Goal: Communication & Community: Answer question/provide support

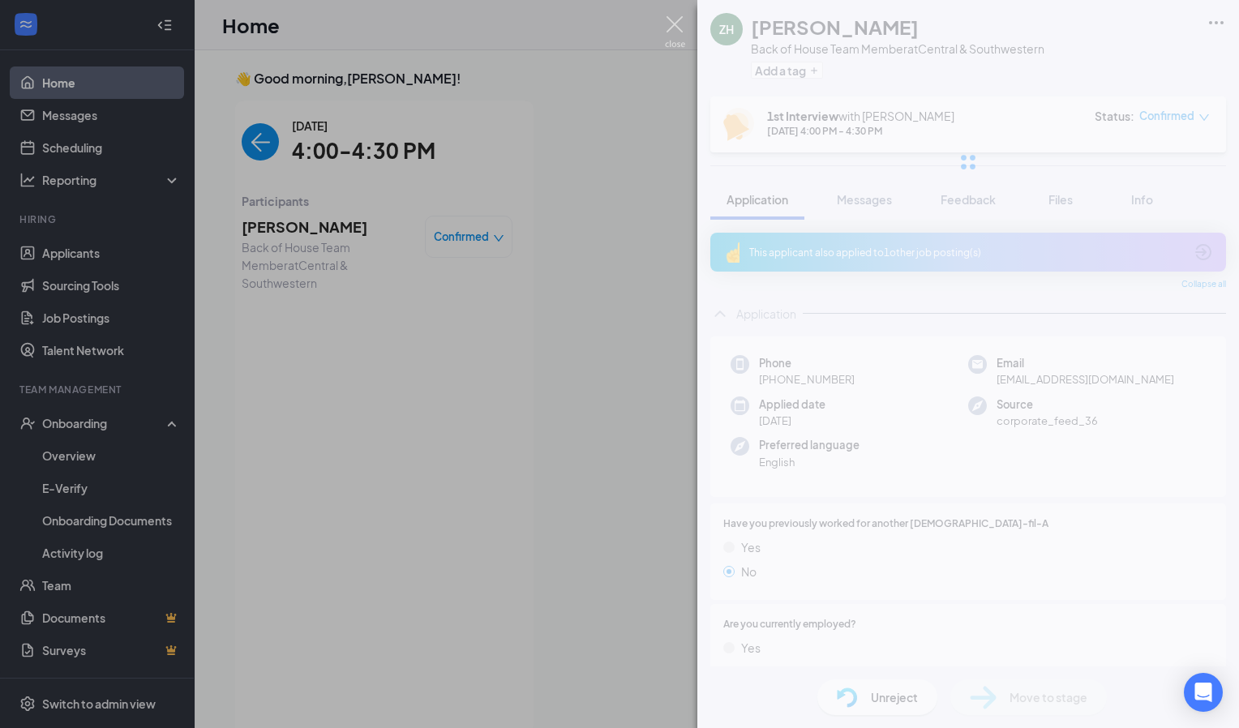
click at [670, 32] on img at bounding box center [675, 32] width 20 height 32
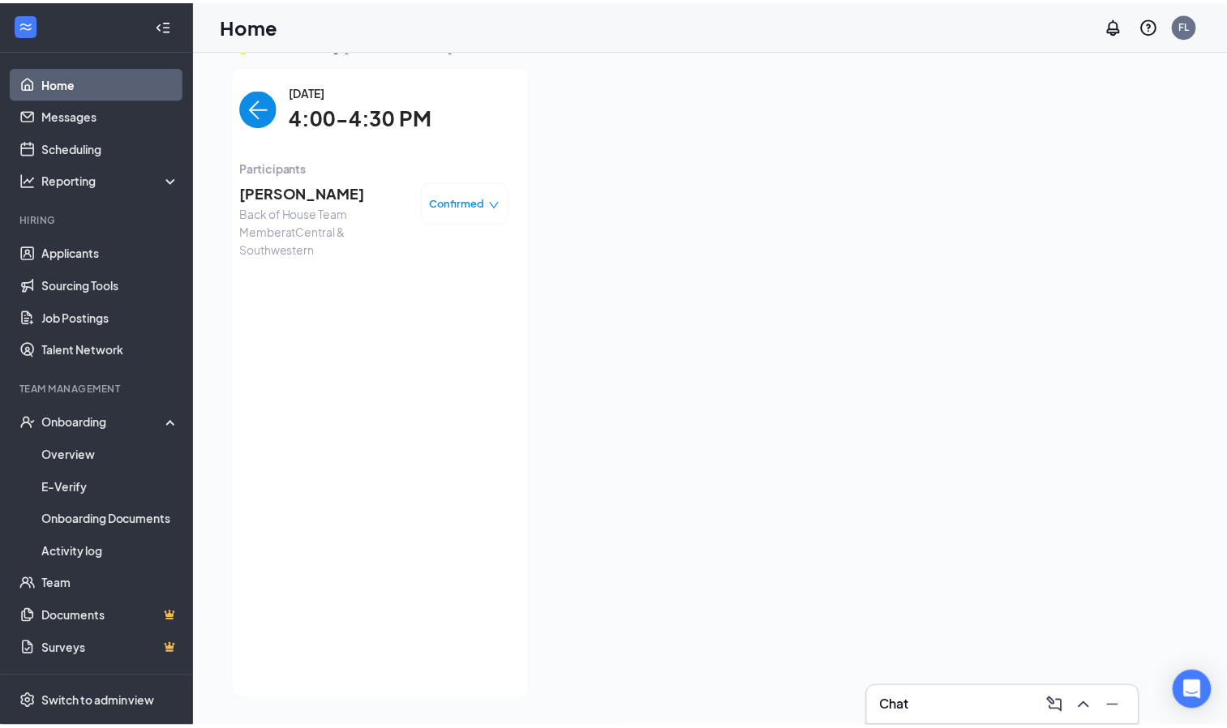
scroll to position [34, 0]
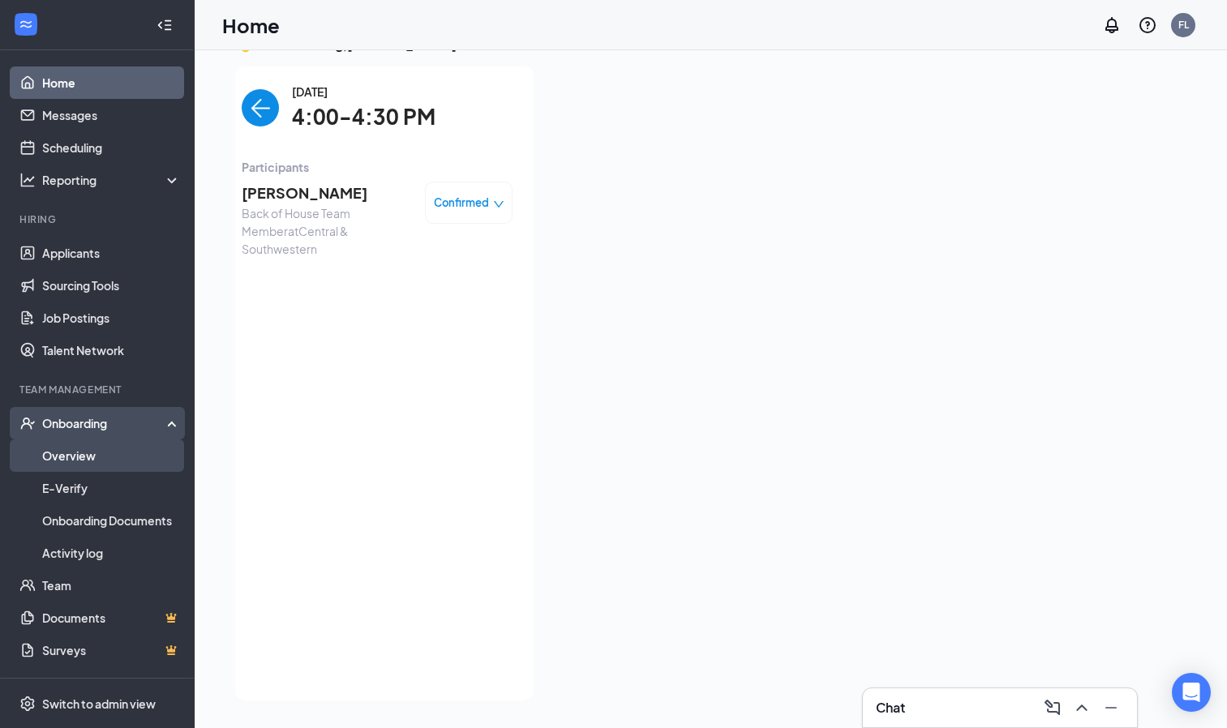
click at [87, 464] on link "Overview" at bounding box center [111, 456] width 139 height 32
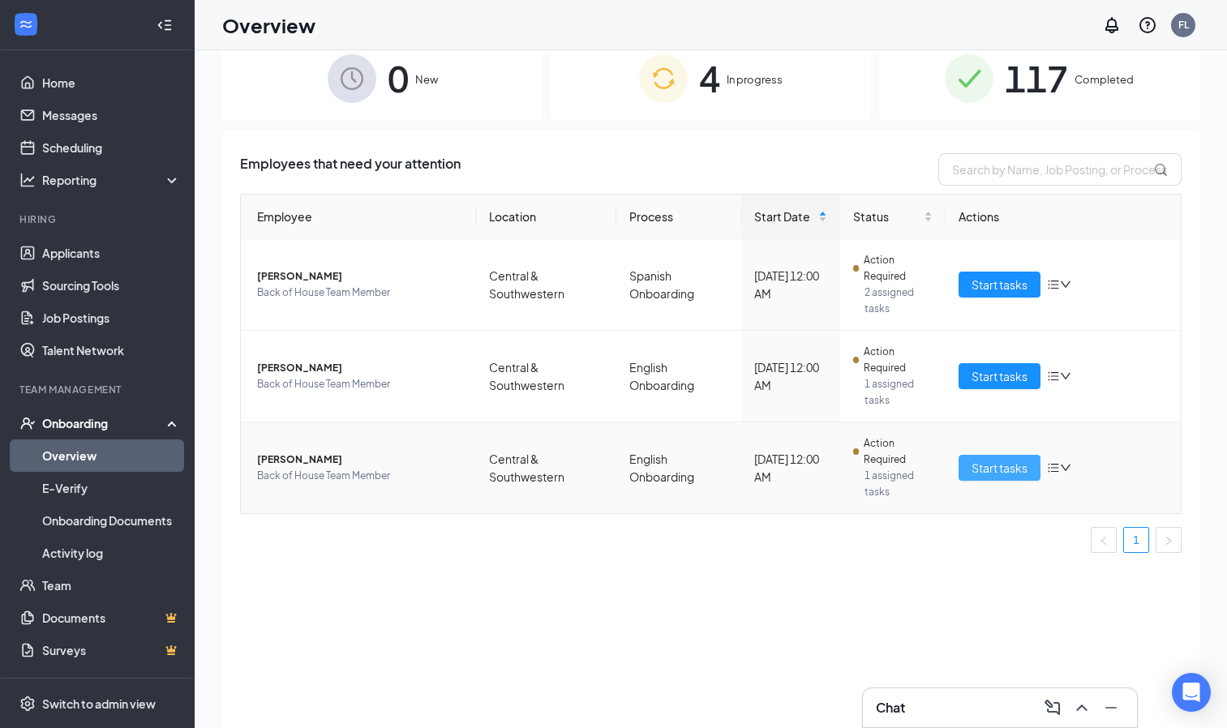
click at [998, 468] on span "Start tasks" at bounding box center [1000, 468] width 56 height 18
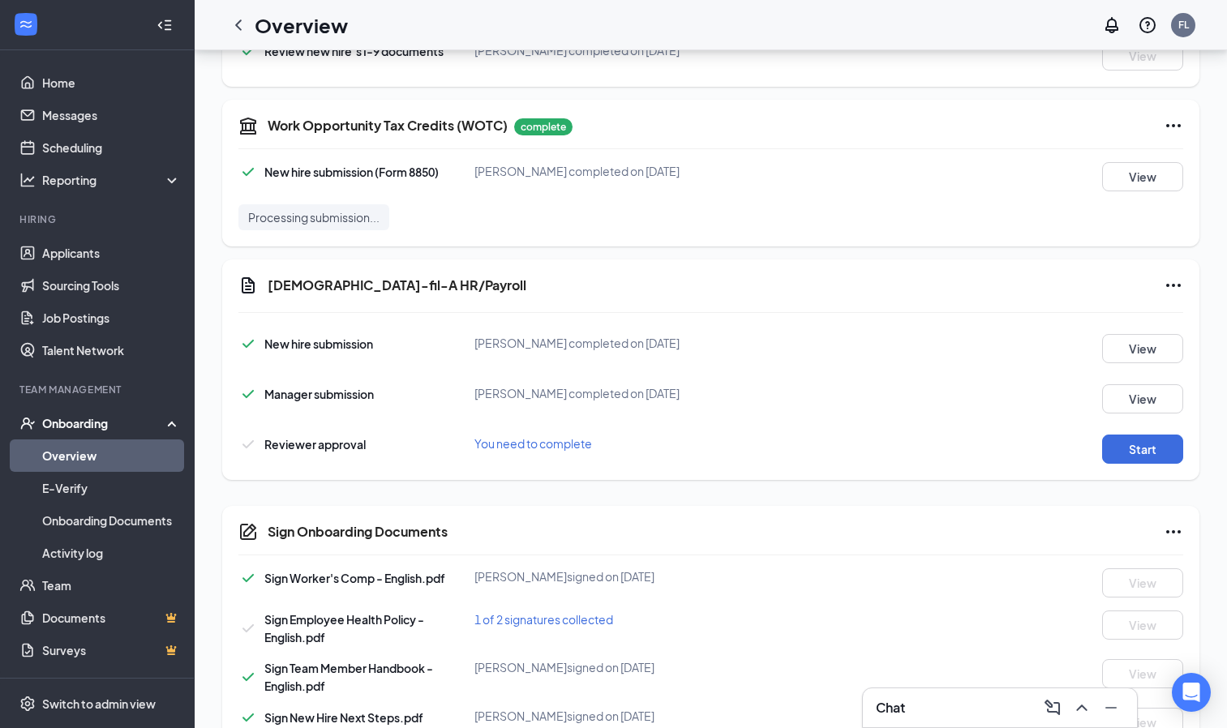
scroll to position [652, 0]
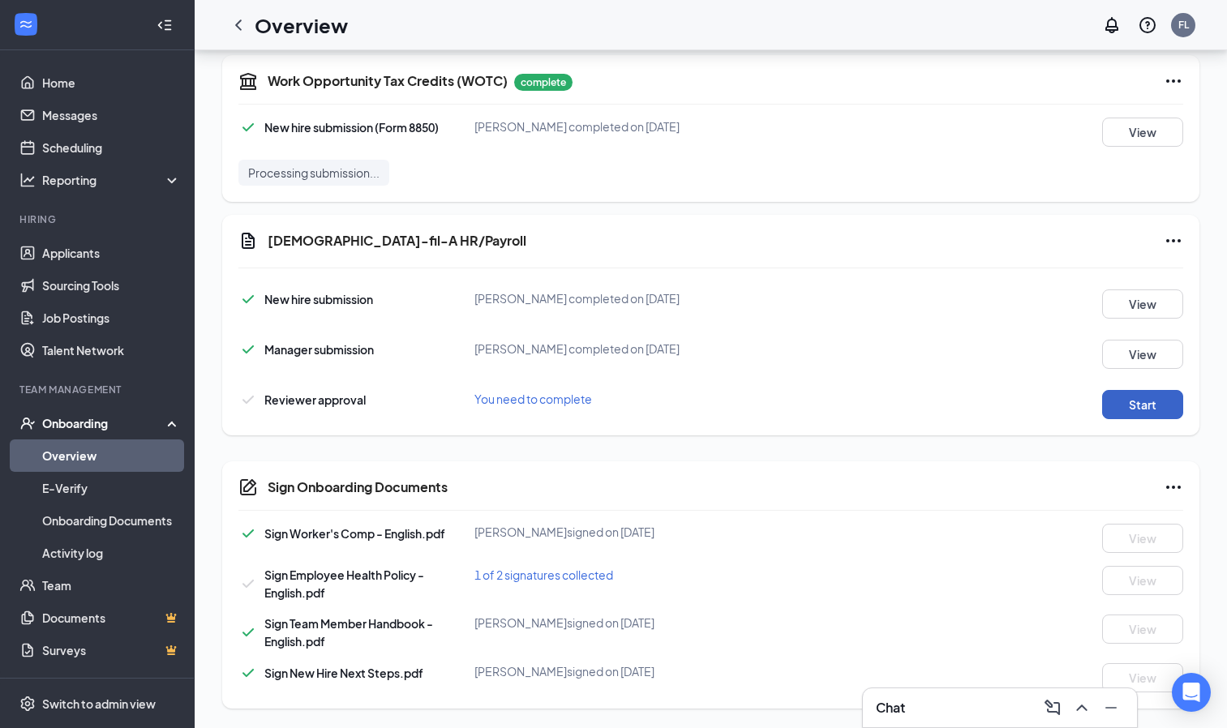
click at [1165, 403] on button "Start" at bounding box center [1142, 404] width 81 height 29
click at [616, 385] on div "Reviewer approval [PERSON_NAME] completed on [DATE] View" at bounding box center [710, 400] width 945 height 37
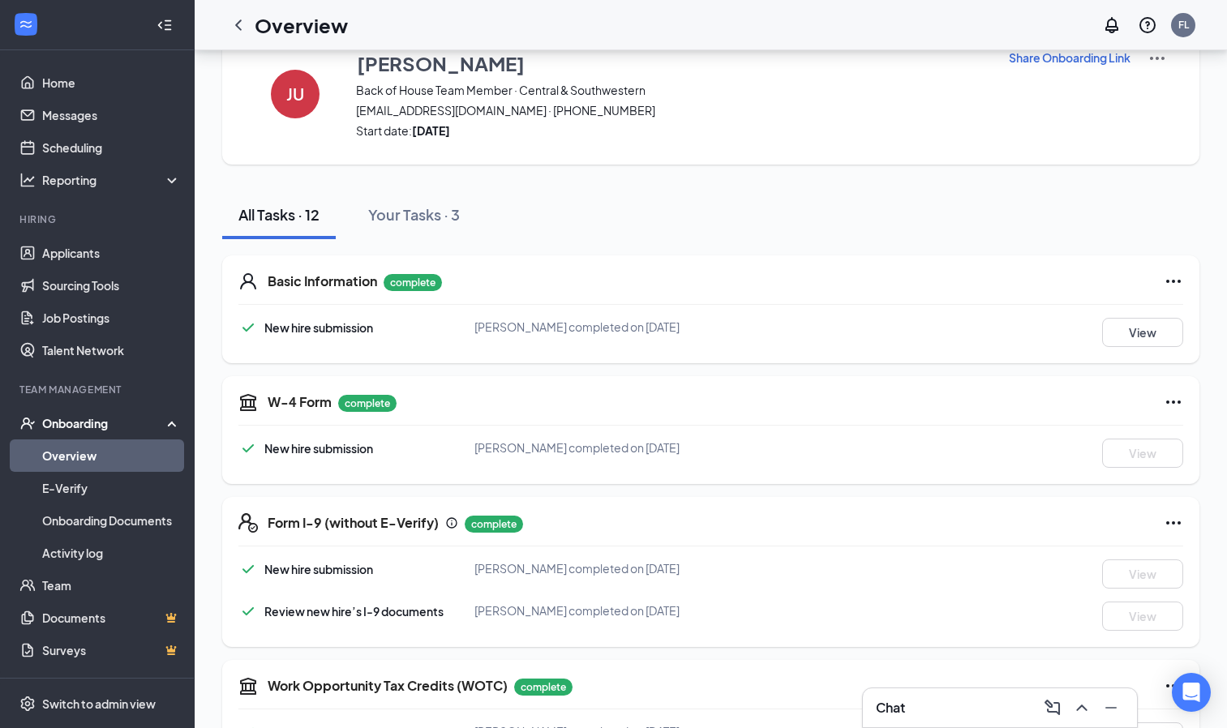
scroll to position [0, 0]
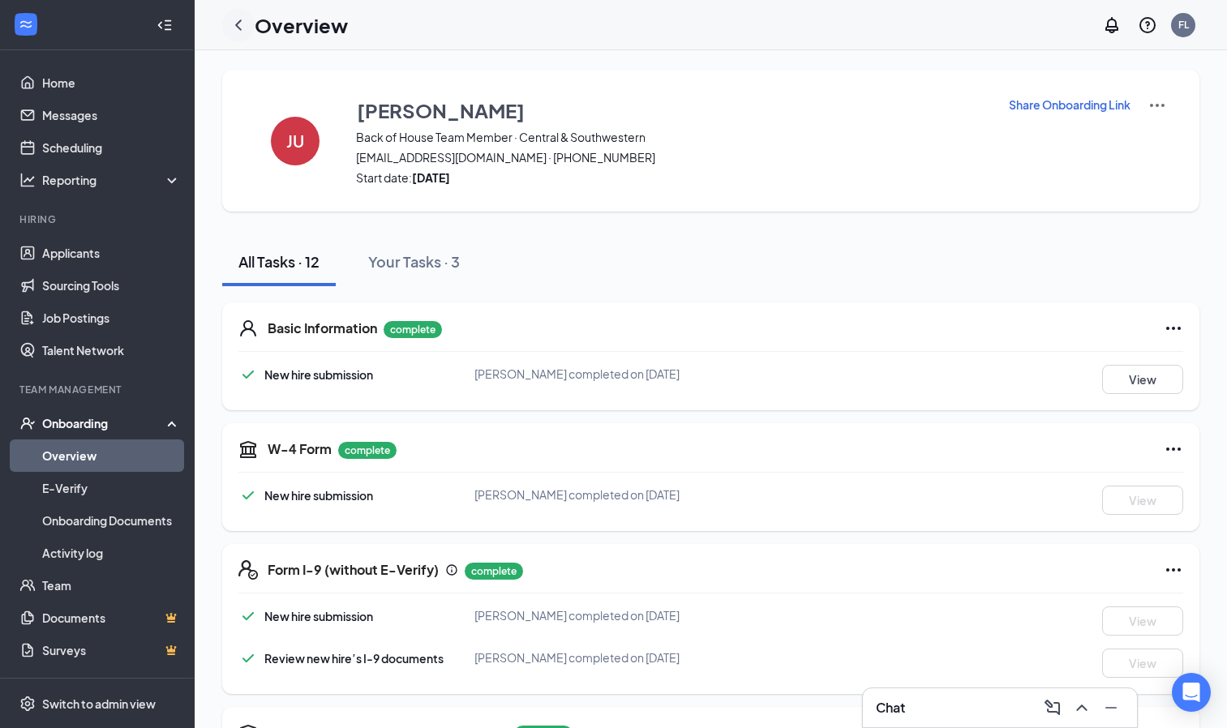
click at [237, 19] on icon "ChevronLeft" at bounding box center [238, 24] width 19 height 19
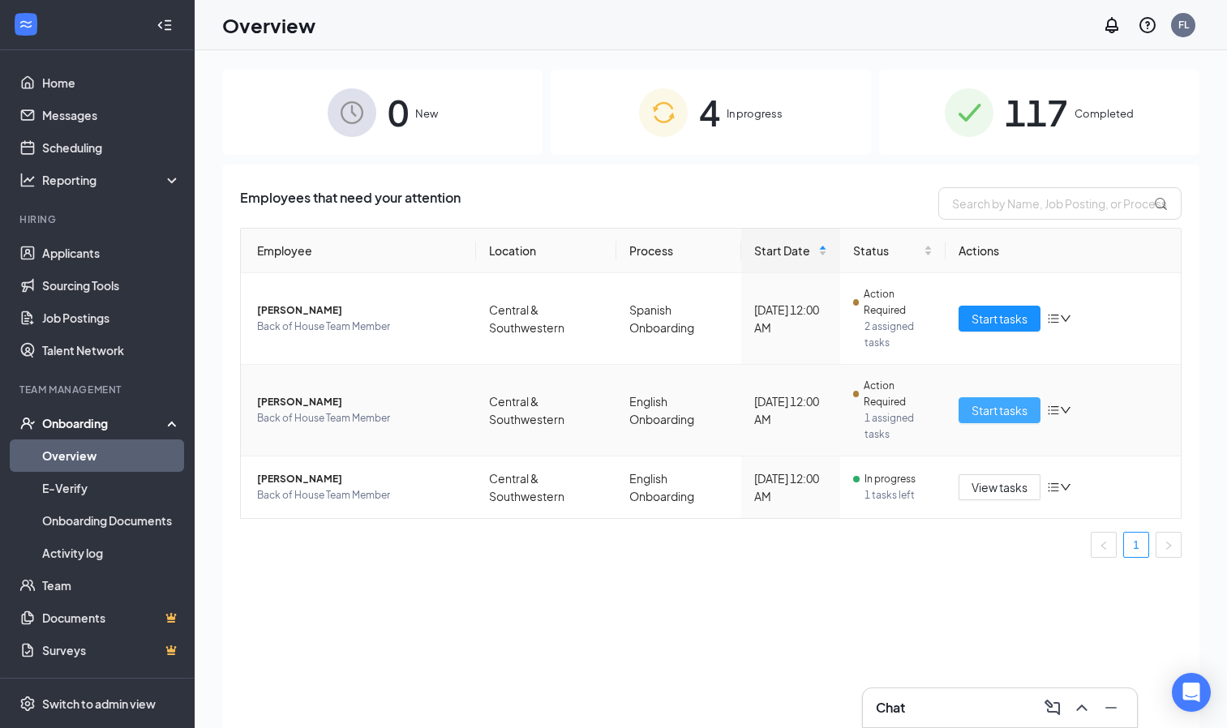
click at [1002, 410] on span "Start tasks" at bounding box center [1000, 410] width 56 height 18
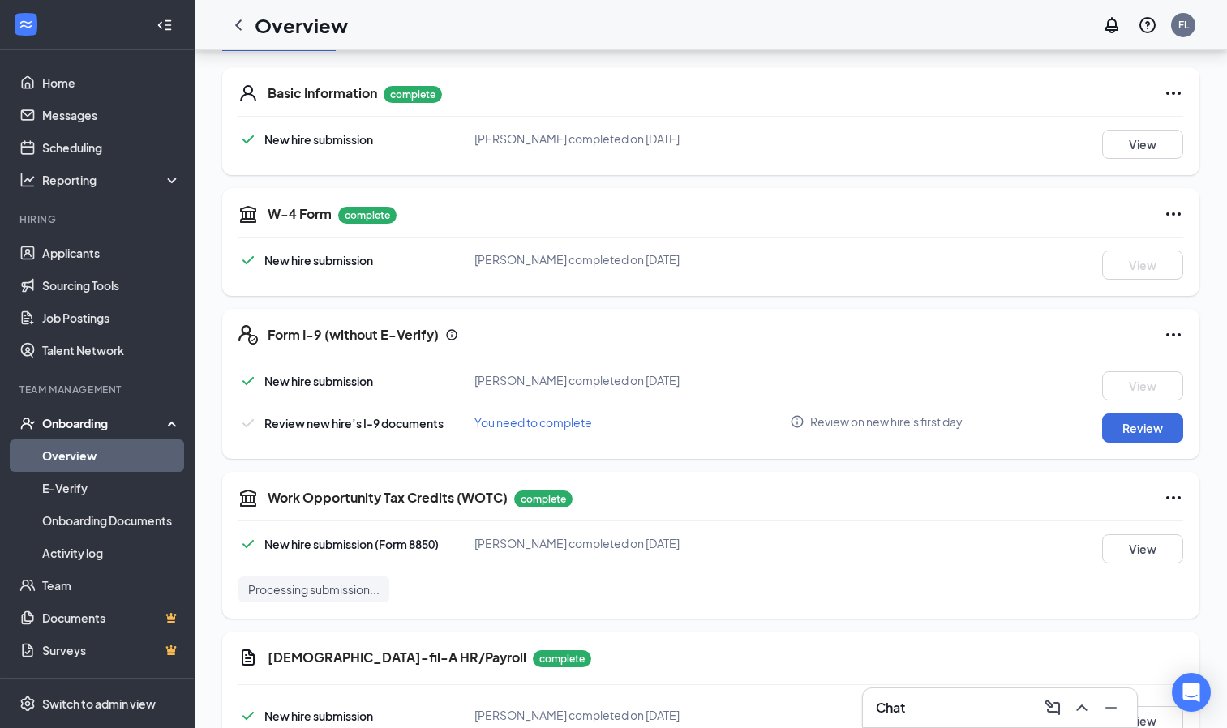
scroll to position [652, 0]
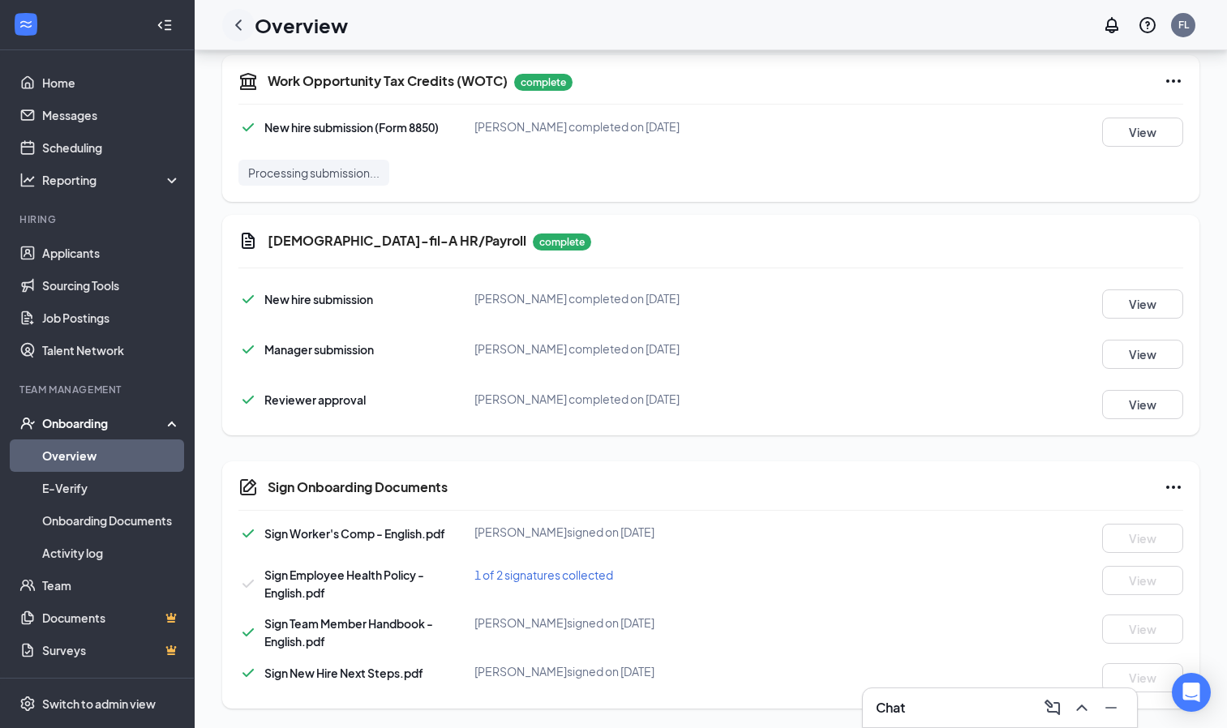
click at [236, 34] on icon "ChevronLeft" at bounding box center [238, 24] width 19 height 19
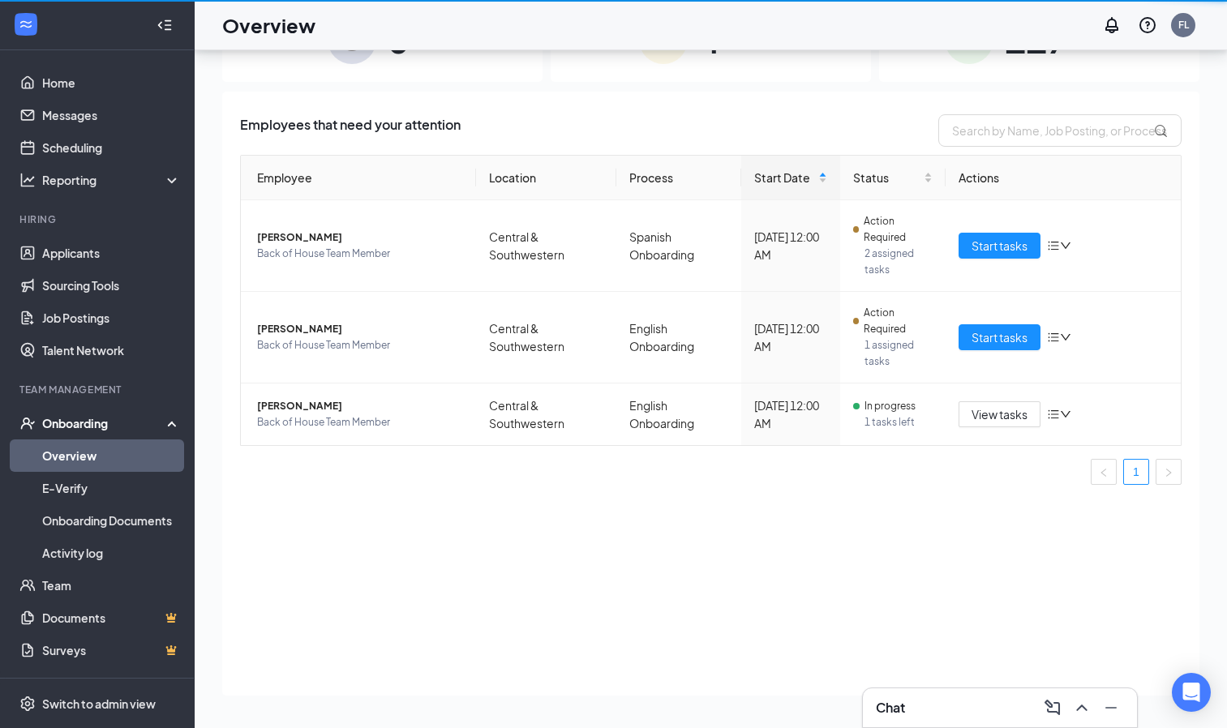
scroll to position [73, 0]
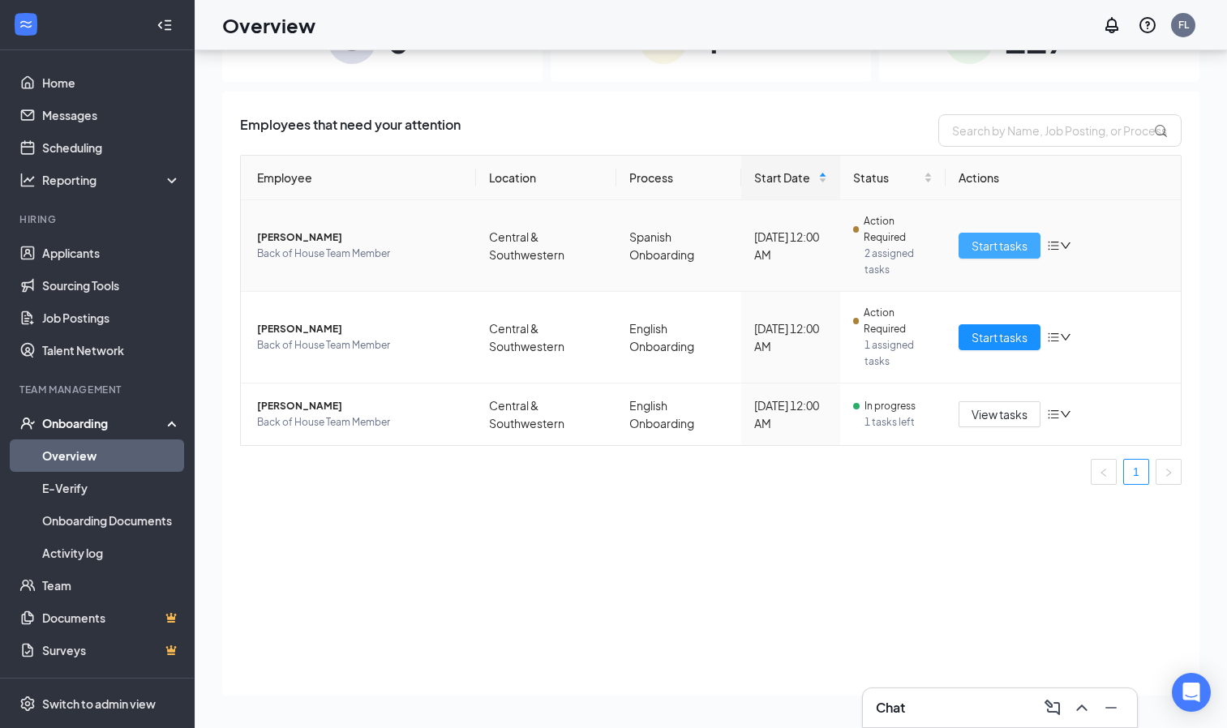
click at [997, 251] on span "Start tasks" at bounding box center [1000, 246] width 56 height 18
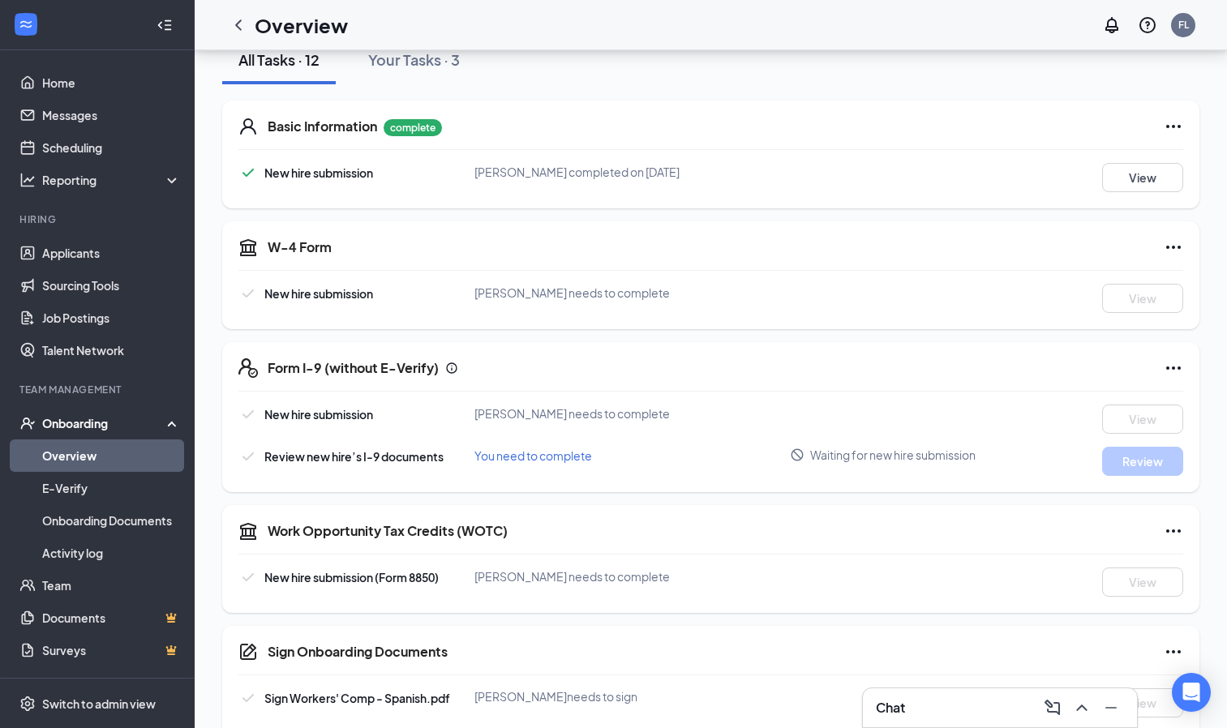
scroll to position [201, 0]
click at [622, 280] on div "W-4 Form New hire submission [PERSON_NAME] needs to complete View" at bounding box center [710, 276] width 977 height 108
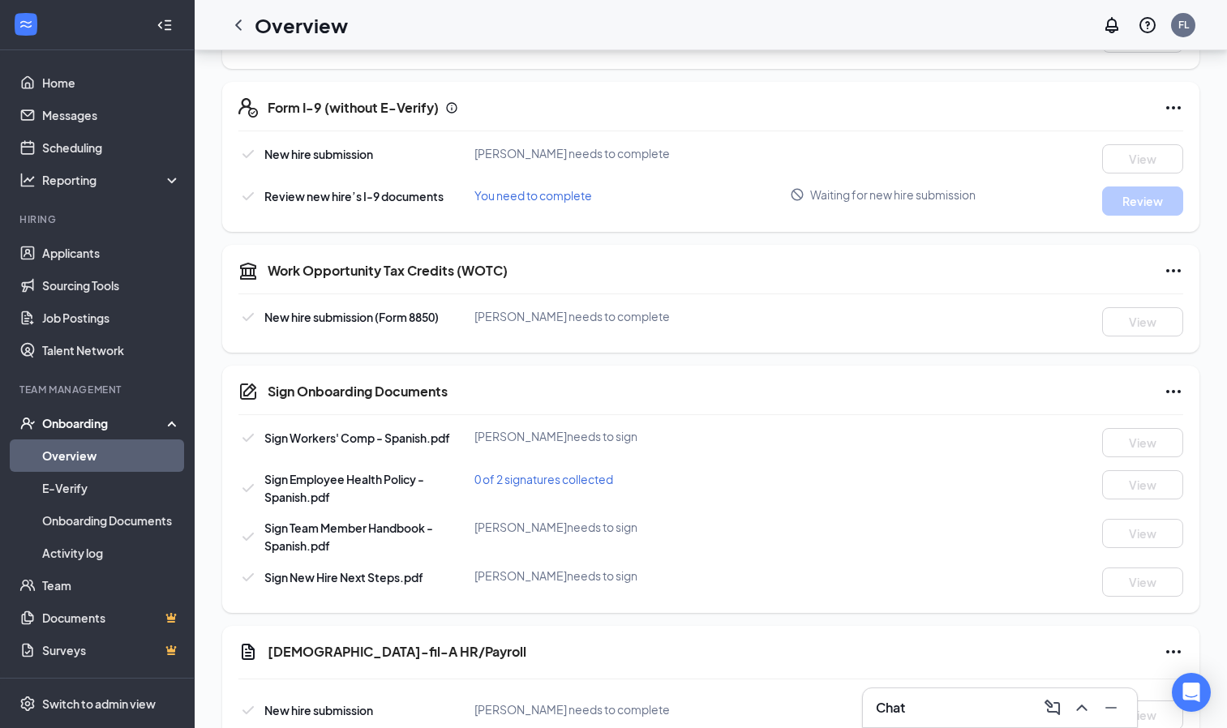
scroll to position [0, 0]
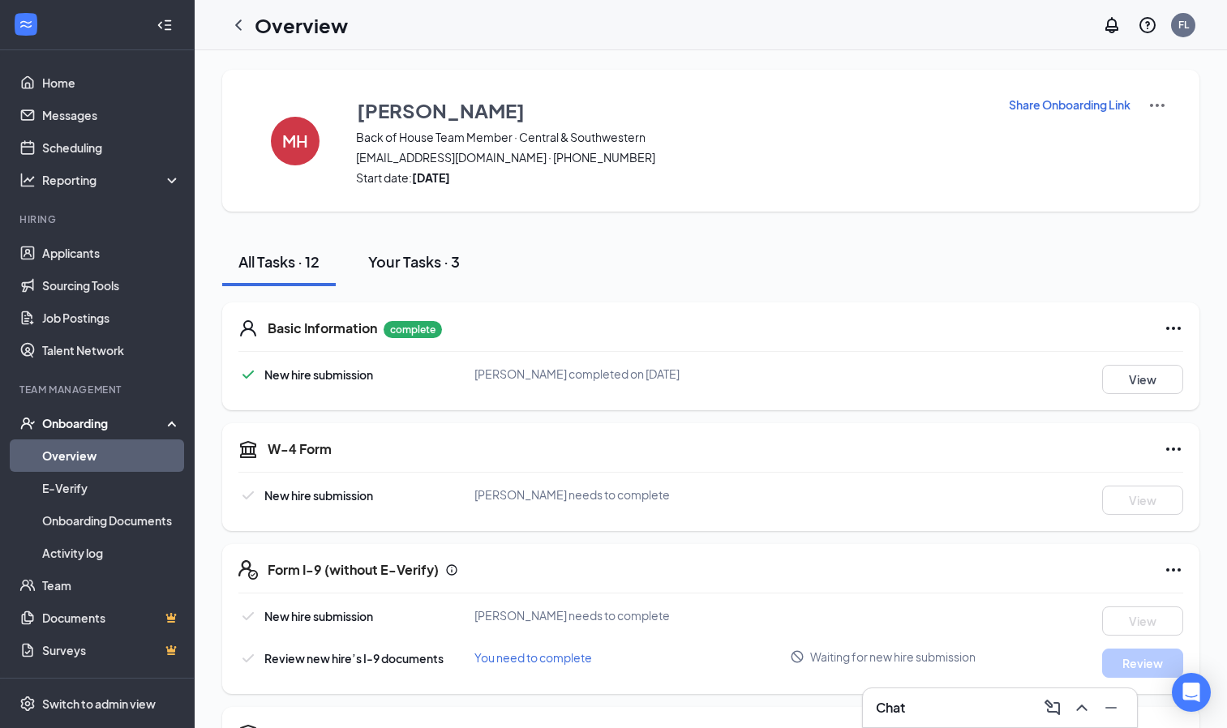
click at [427, 255] on div "Your Tasks · 3" at bounding box center [414, 261] width 92 height 20
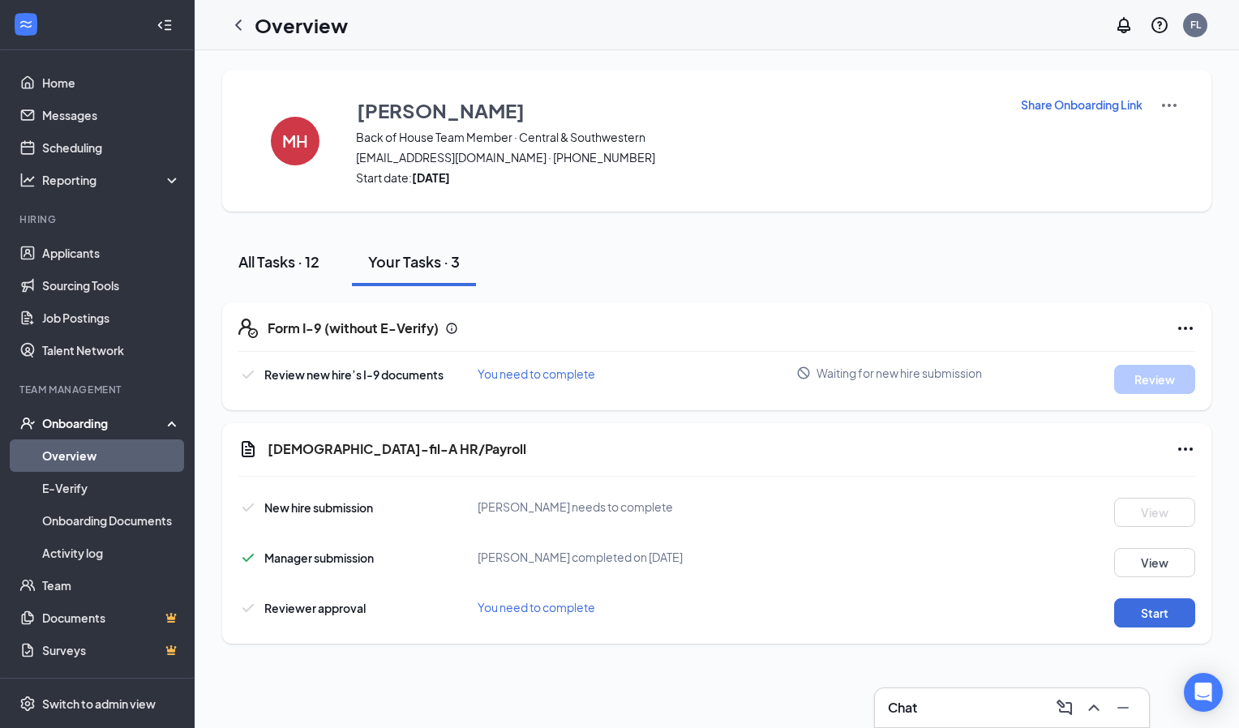
click at [290, 262] on div "All Tasks · 12" at bounding box center [278, 261] width 81 height 20
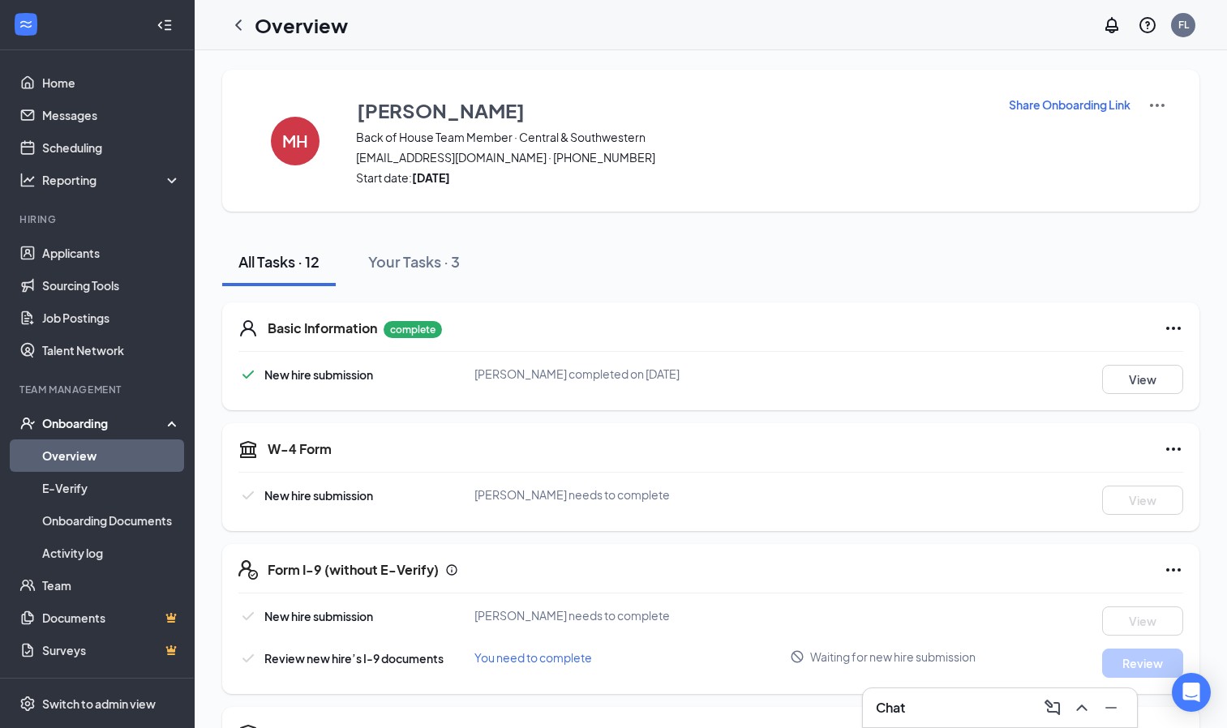
click at [343, 317] on div "Basic Information complete New hire submission [PERSON_NAME] completed on [DATE…" at bounding box center [710, 357] width 977 height 108
click at [300, 439] on div "W-4 Form New hire submission [PERSON_NAME] needs to complete View" at bounding box center [710, 477] width 977 height 108
click at [325, 481] on div "W-4 Form New hire submission [PERSON_NAME] needs to complete View" at bounding box center [710, 477] width 977 height 108
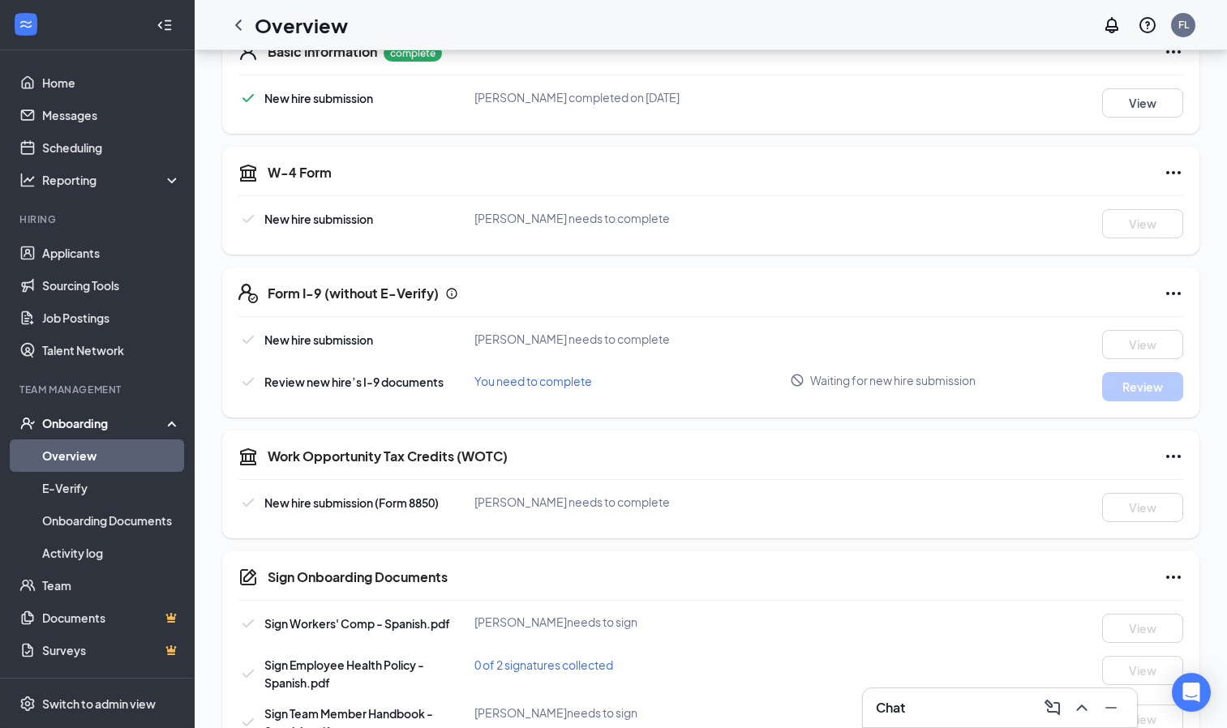
scroll to position [288, 0]
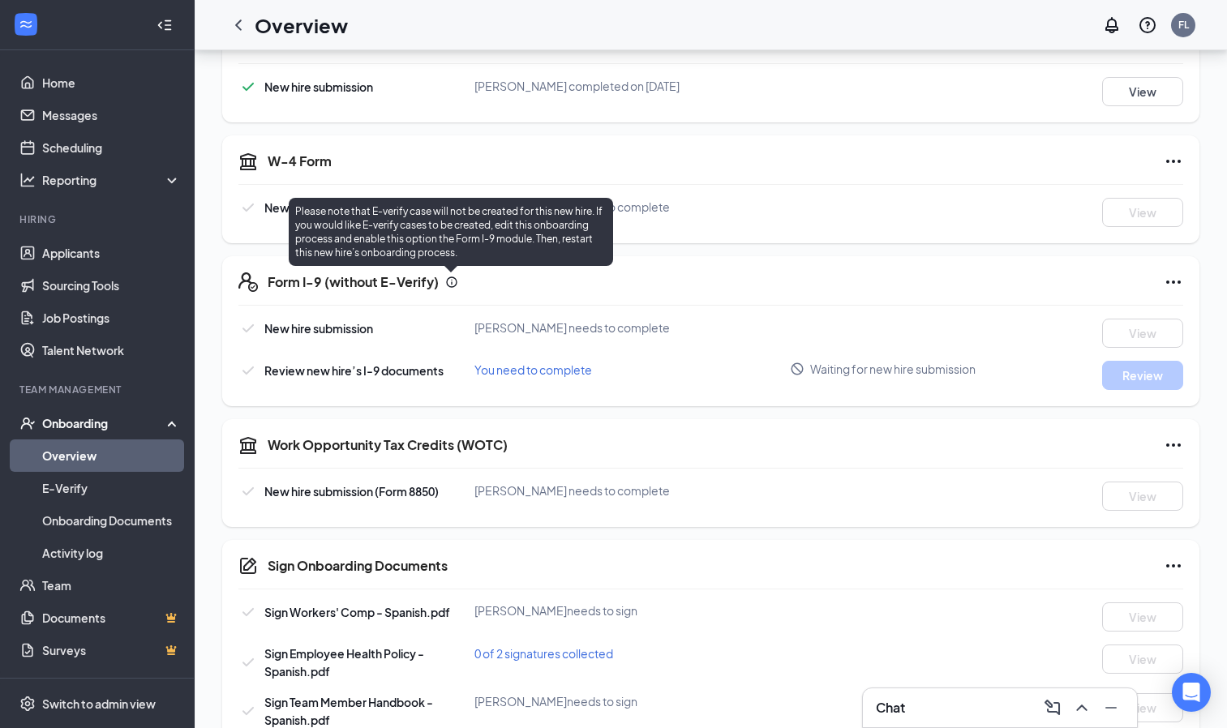
click at [454, 283] on icon "Info" at bounding box center [451, 282] width 13 height 13
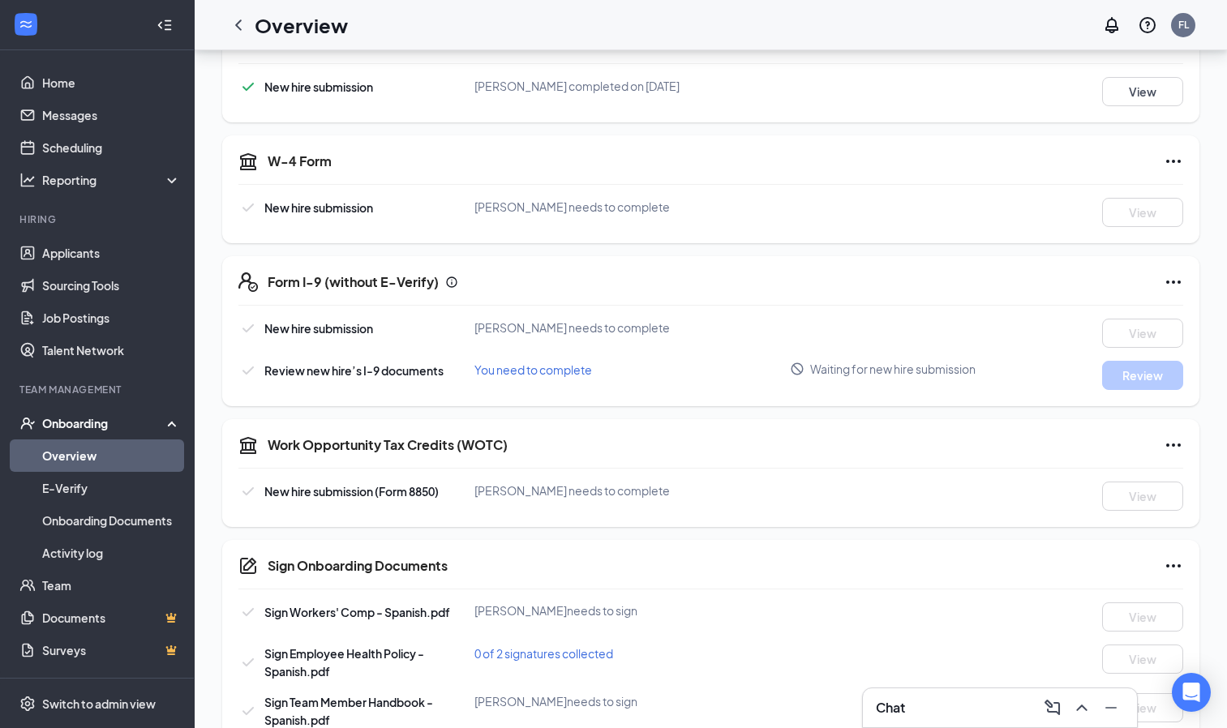
click at [422, 507] on div "New hire submission (Form 8850) [PERSON_NAME] needs to complete View" at bounding box center [710, 496] width 945 height 29
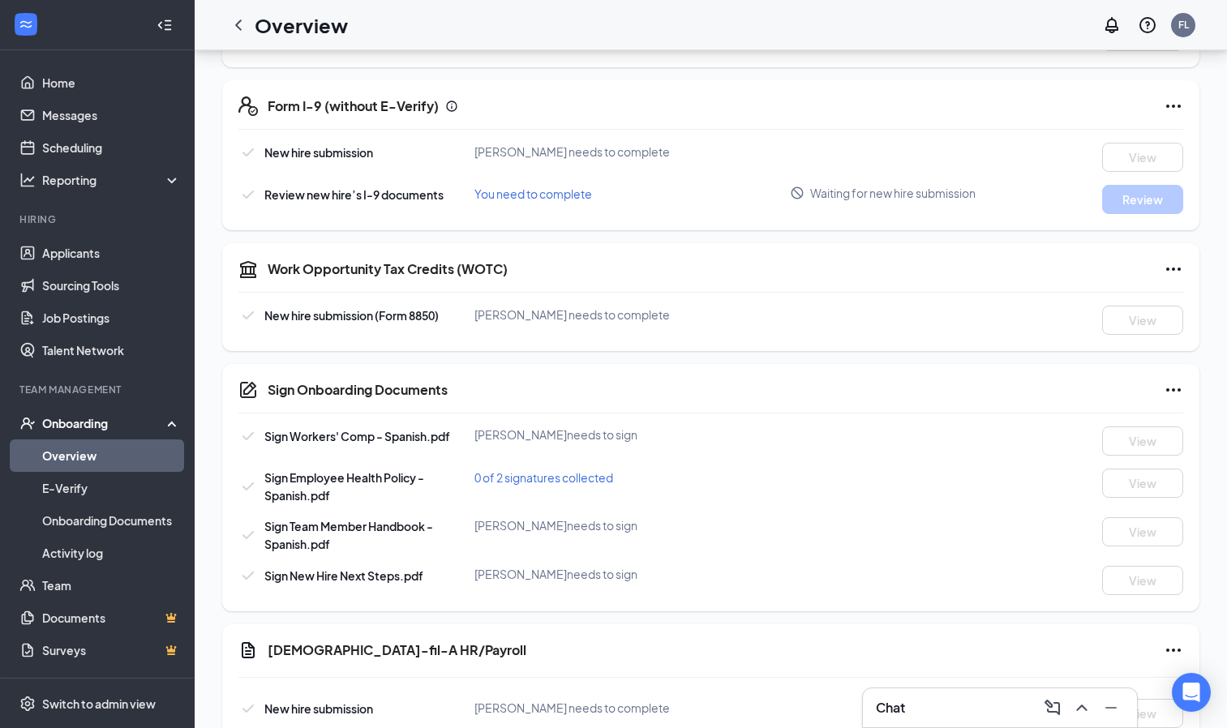
scroll to position [466, 0]
click at [853, 281] on div "Work Opportunity Tax Credits (WOTC) New hire submission (Form 8850) [PERSON_NAM…" at bounding box center [710, 296] width 977 height 108
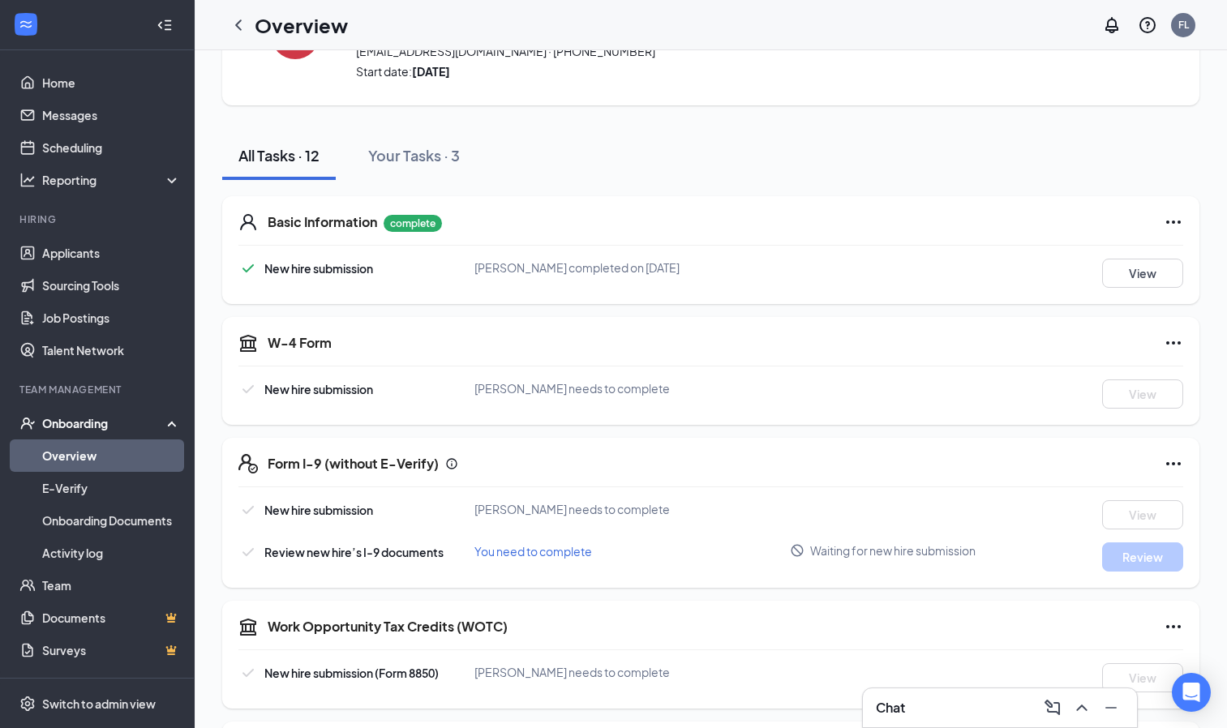
scroll to position [0, 0]
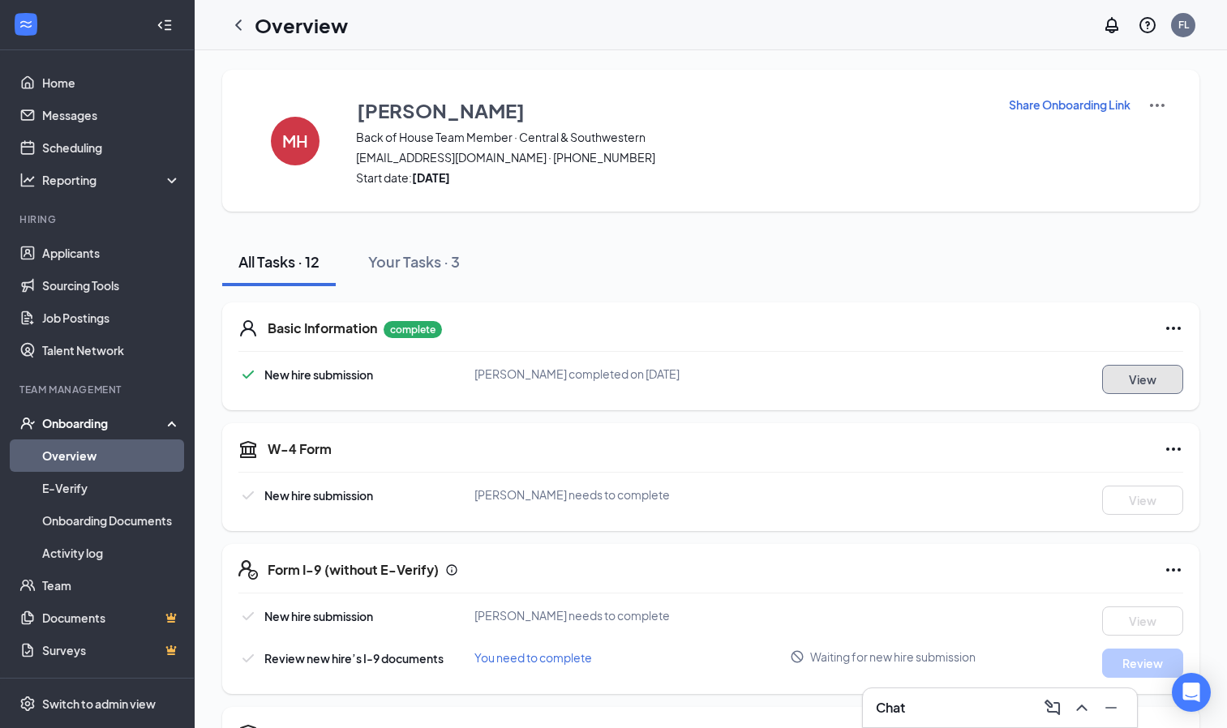
click at [1135, 372] on button "View" at bounding box center [1142, 379] width 81 height 29
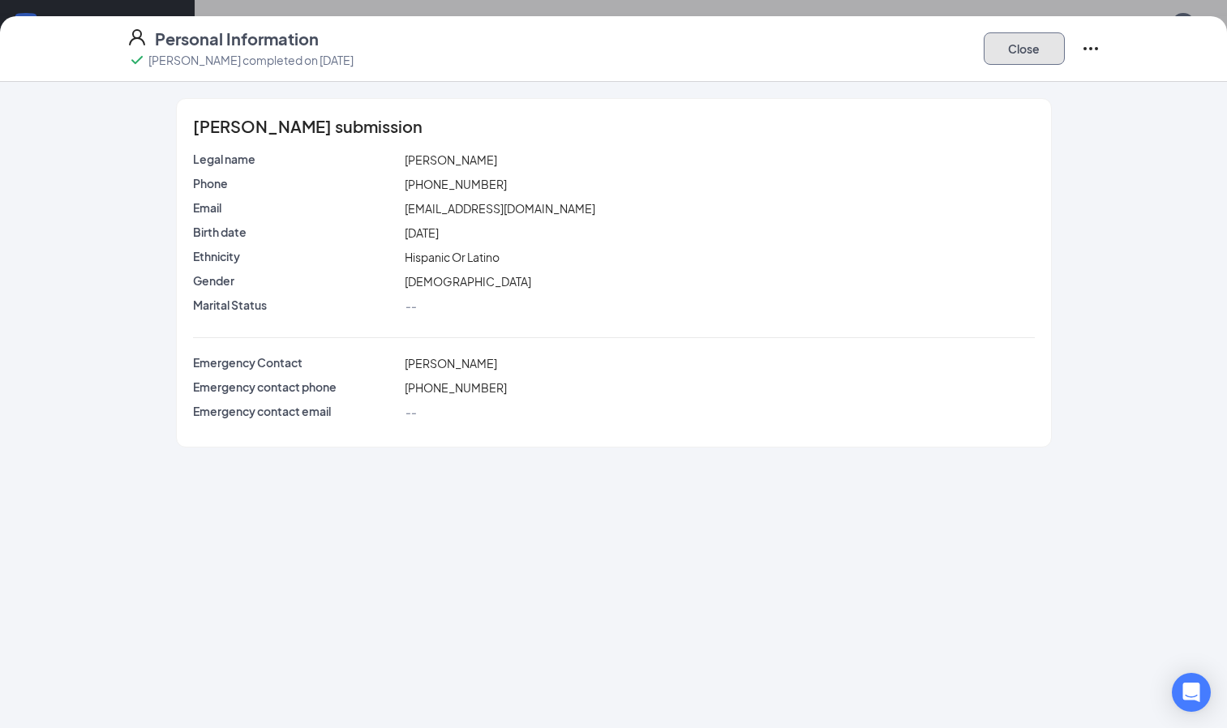
click at [1034, 47] on button "Close" at bounding box center [1024, 48] width 81 height 32
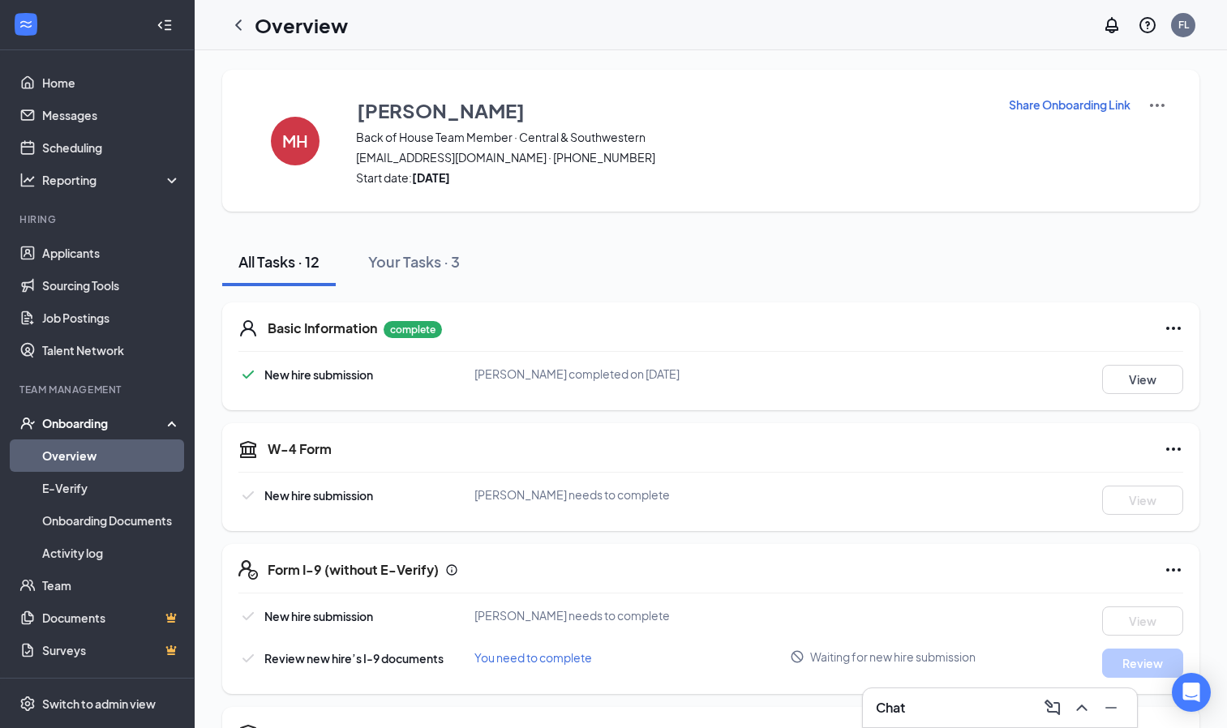
click at [917, 705] on div "Chat" at bounding box center [1000, 708] width 248 height 26
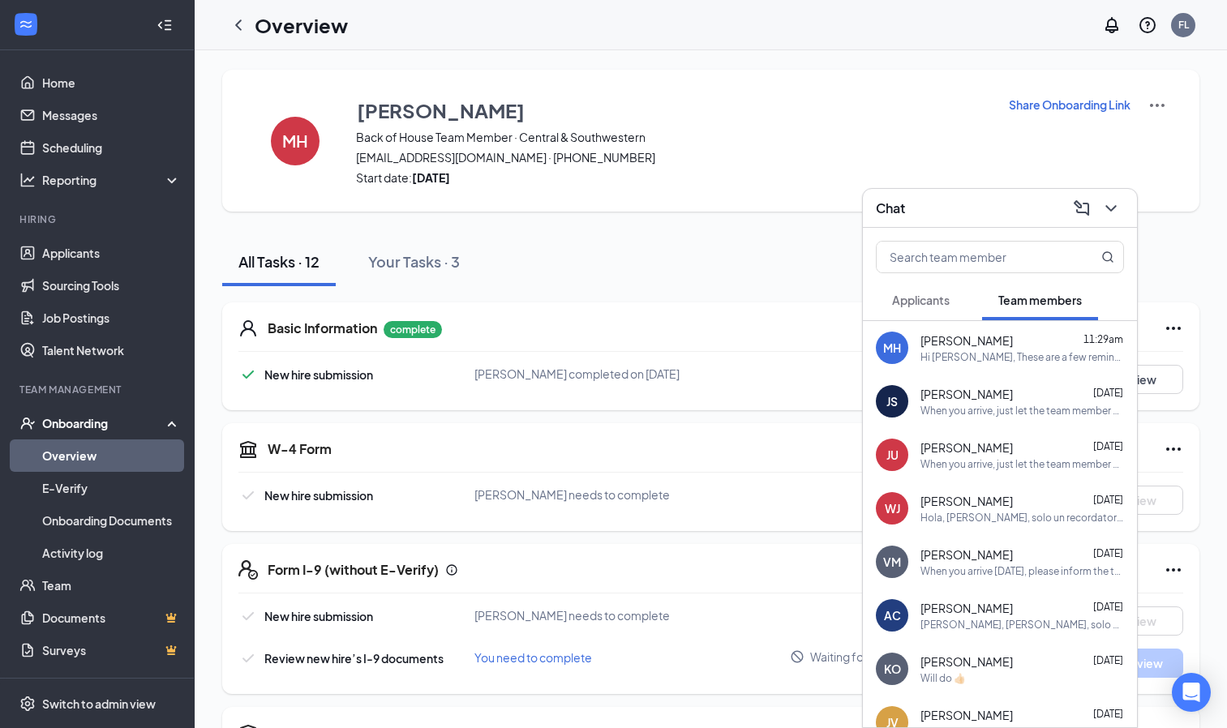
click at [975, 367] on div "MH [PERSON_NAME] 11:29am Hi [PERSON_NAME], These are a few reminders for [DATE]…" at bounding box center [1000, 348] width 274 height 54
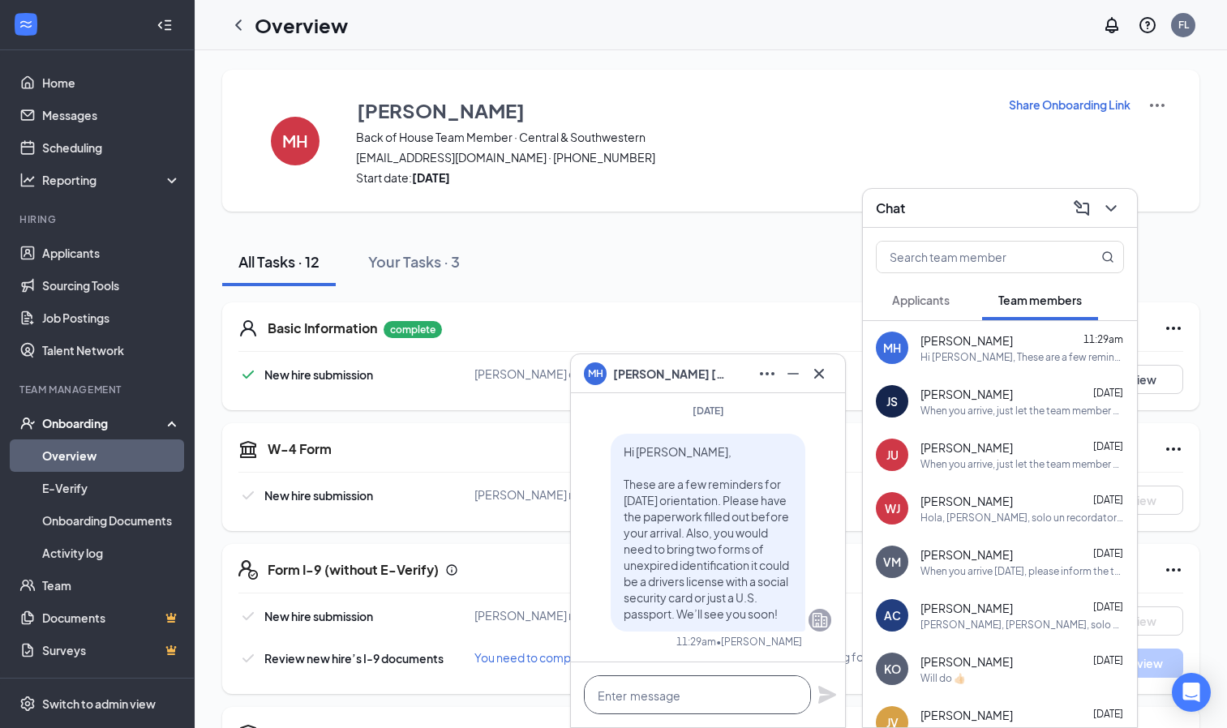
click at [711, 697] on textarea at bounding box center [697, 695] width 227 height 39
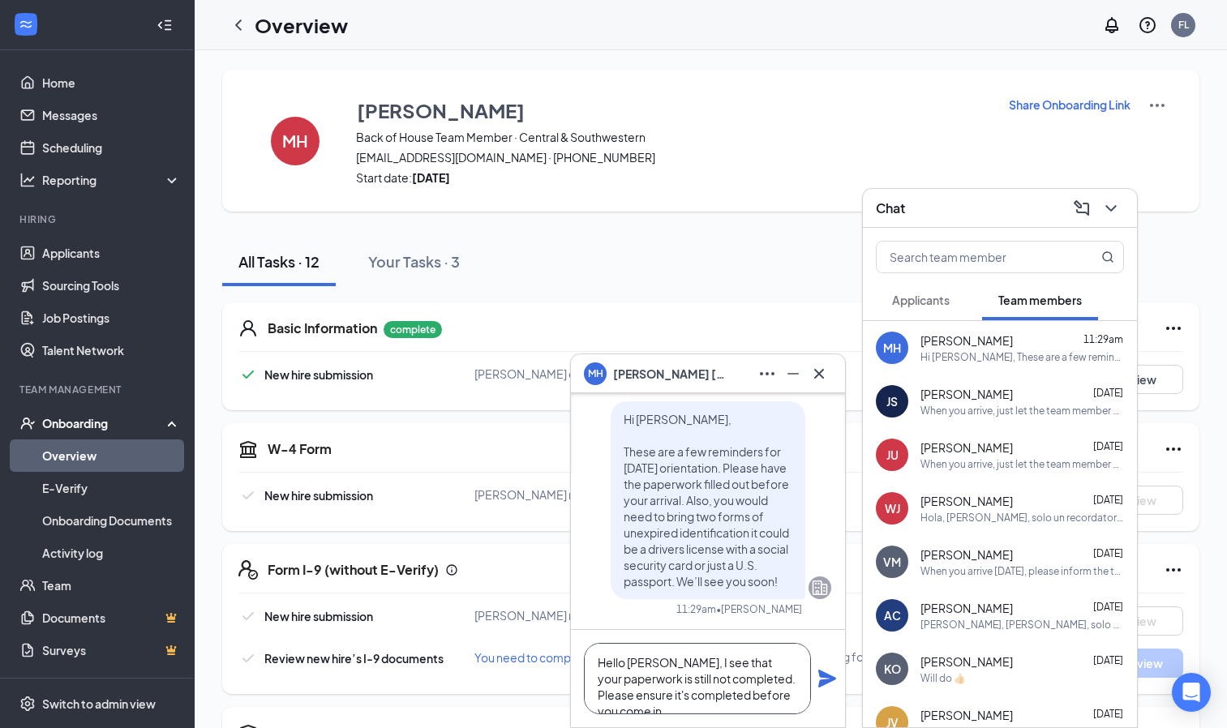
click at [783, 698] on textarea "Hello [PERSON_NAME], I see that your paperwork is still not completed. Please e…" at bounding box center [697, 678] width 227 height 71
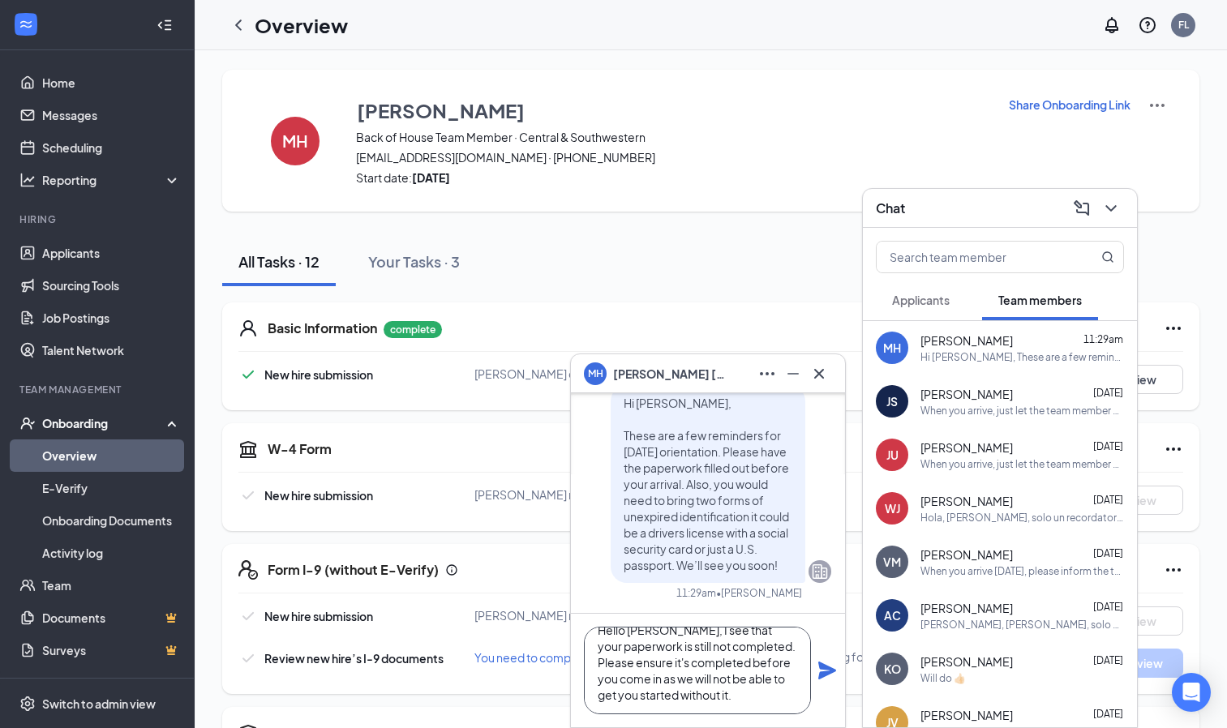
scroll to position [0, 0]
type textarea "Hello [PERSON_NAME], I see that your paperwork is still not completed. Please e…"
click at [676, 685] on textarea "Hello [PERSON_NAME], I see that your paperwork is still not completed. Please e…" at bounding box center [697, 671] width 227 height 88
drag, startPoint x: 598, startPoint y: 646, endPoint x: 673, endPoint y: 711, distance: 99.5
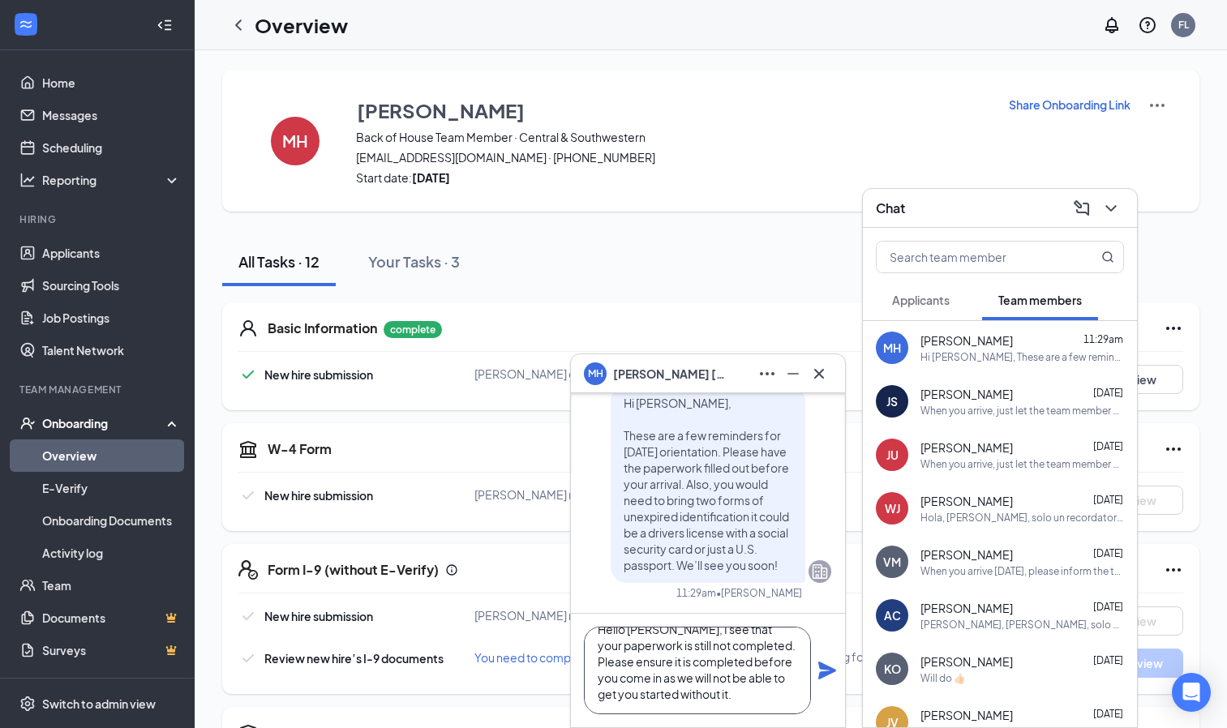
click at [673, 711] on textarea "Hello [PERSON_NAME], I see that your paperwork is still not completed. Please e…" at bounding box center [697, 671] width 227 height 88
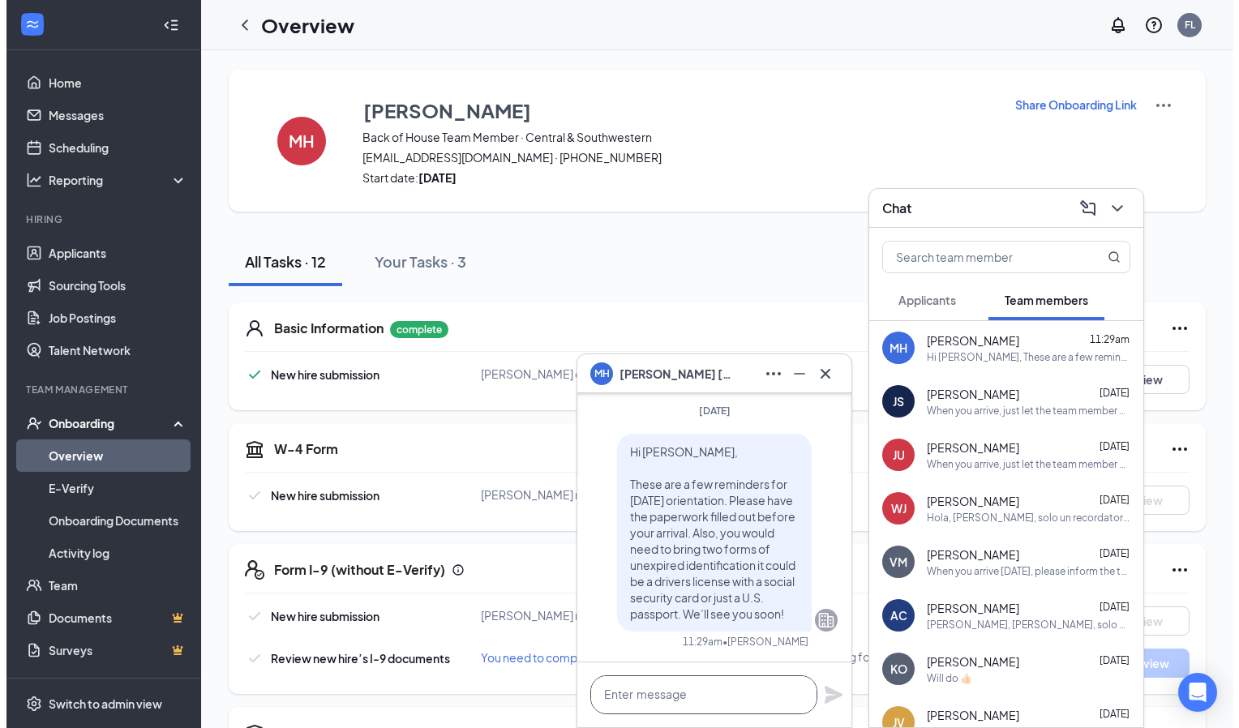
scroll to position [1, 0]
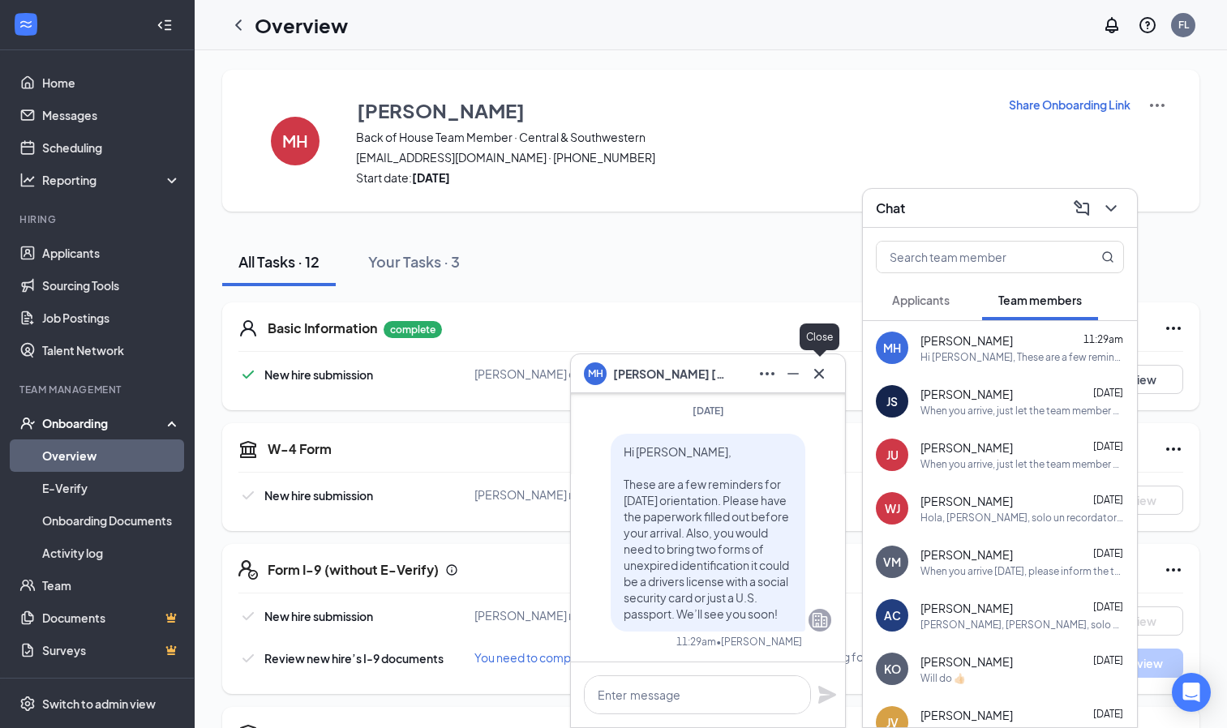
click at [820, 363] on button at bounding box center [819, 374] width 26 height 26
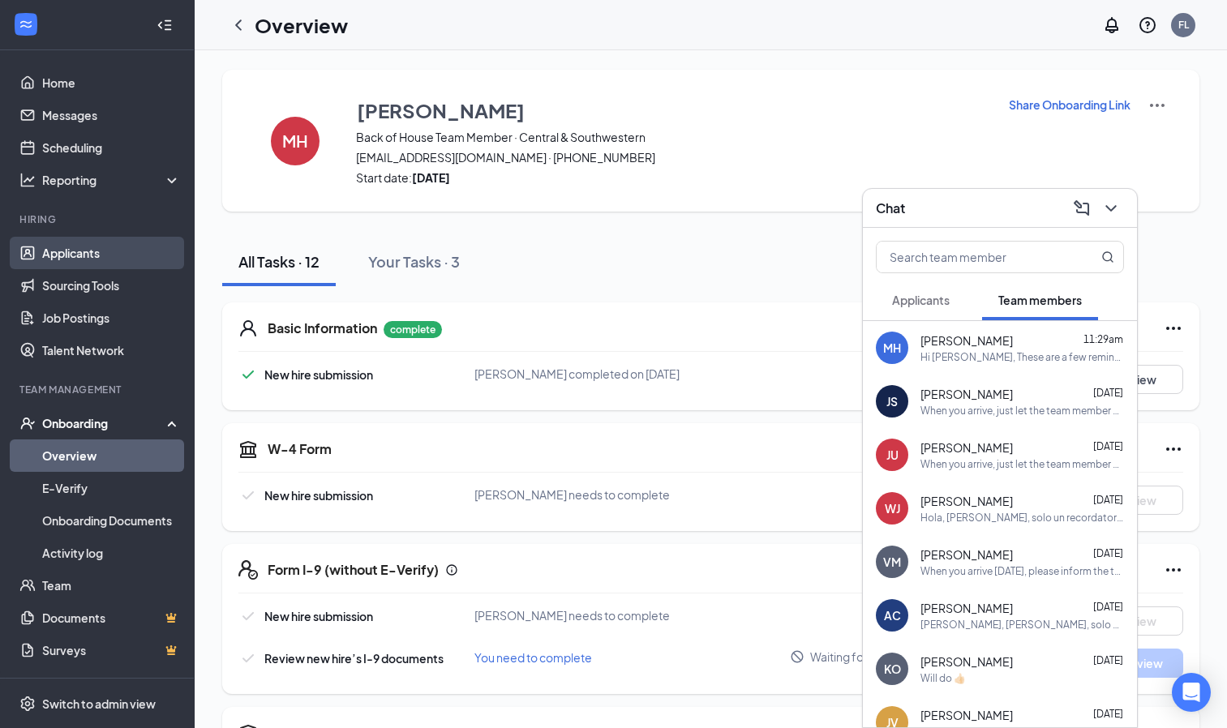
click at [85, 251] on link "Applicants" at bounding box center [111, 253] width 139 height 32
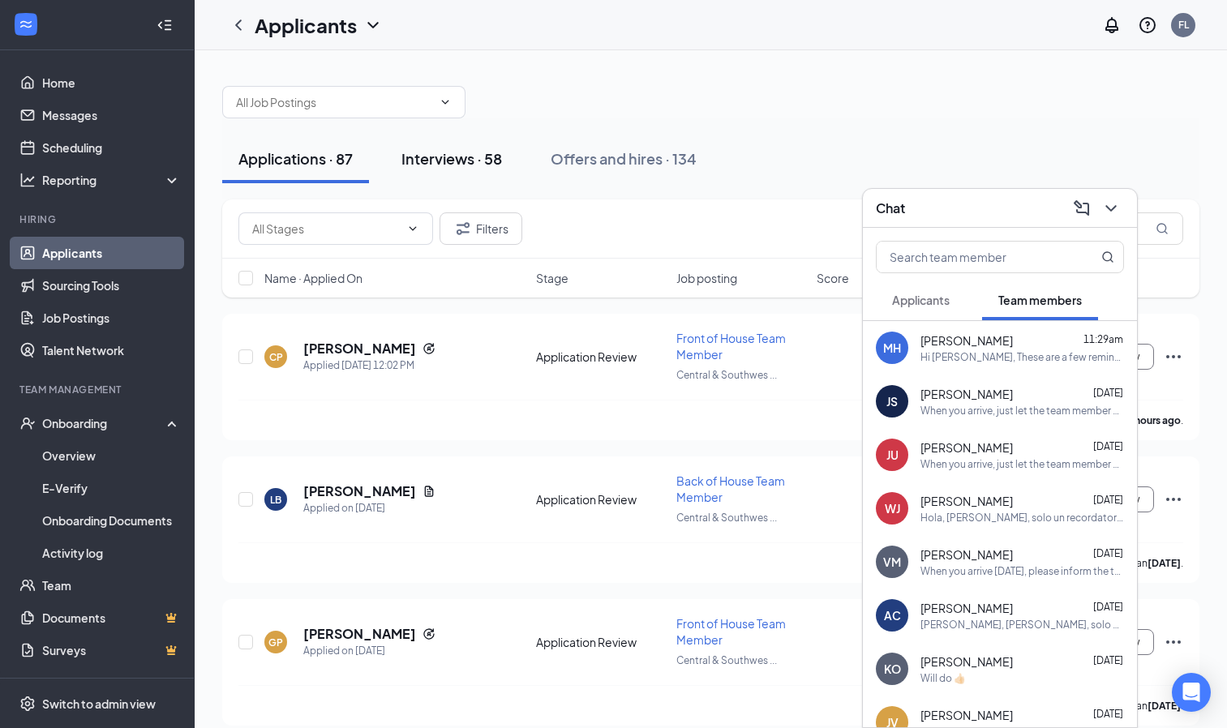
click at [462, 144] on button "Interviews · 58" at bounding box center [451, 159] width 133 height 49
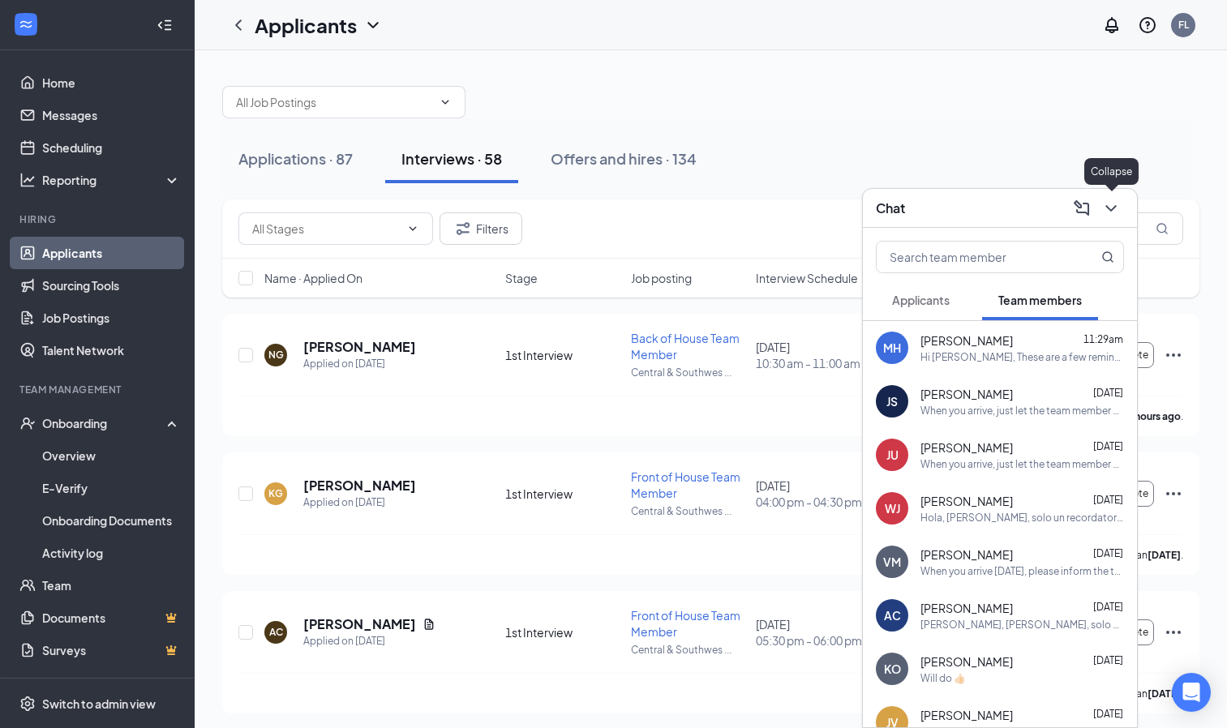
click at [1114, 208] on icon "ChevronDown" at bounding box center [1110, 208] width 19 height 19
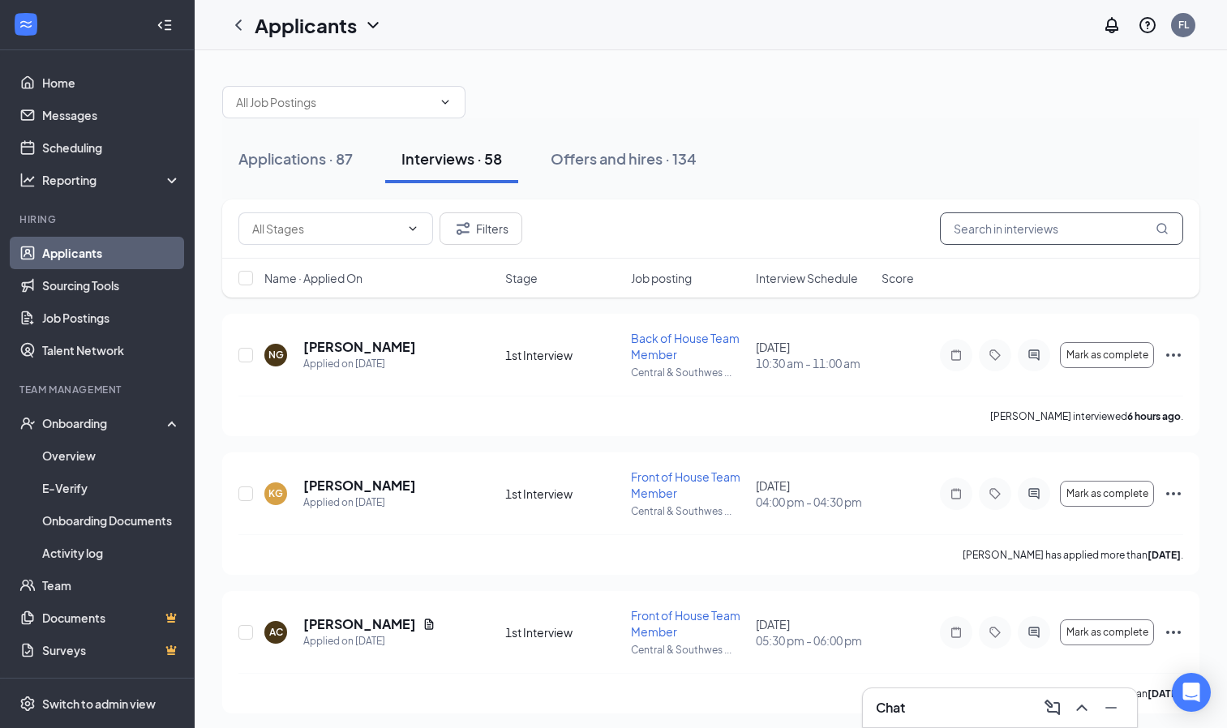
click at [1058, 230] on input "text" at bounding box center [1061, 229] width 243 height 32
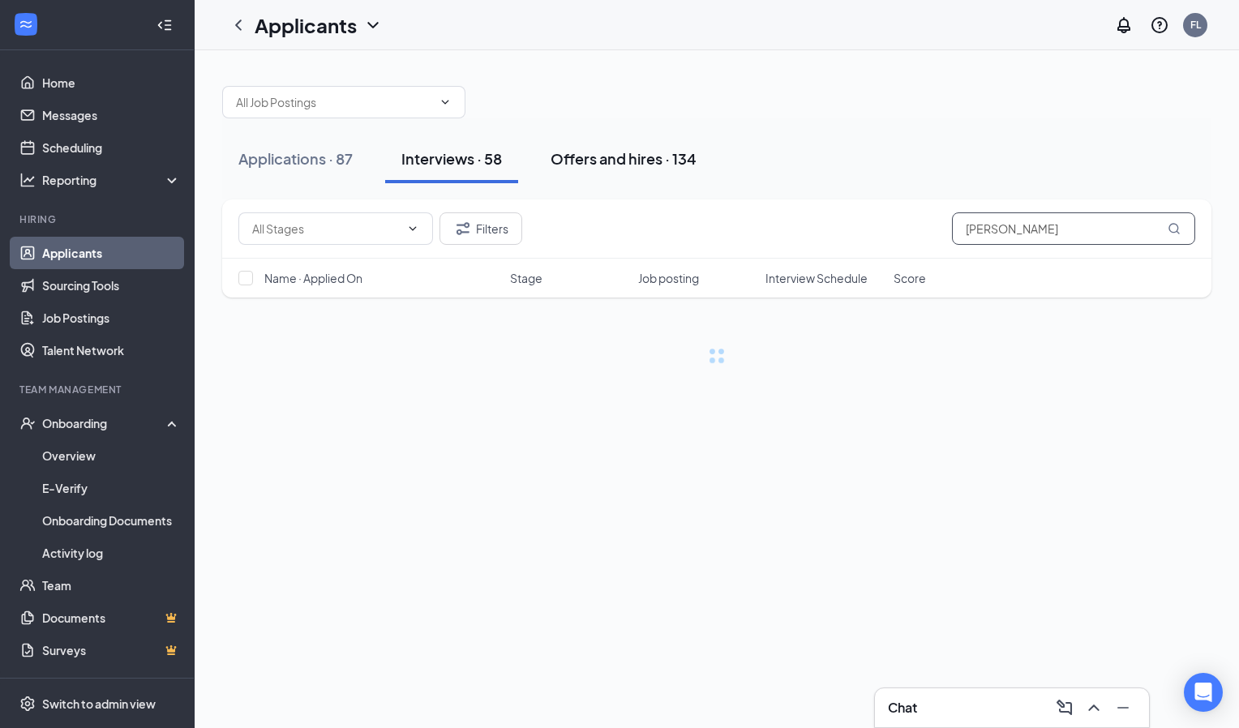
type input "[PERSON_NAME]"
click at [654, 154] on div "Offers and hires · 134" at bounding box center [624, 158] width 146 height 20
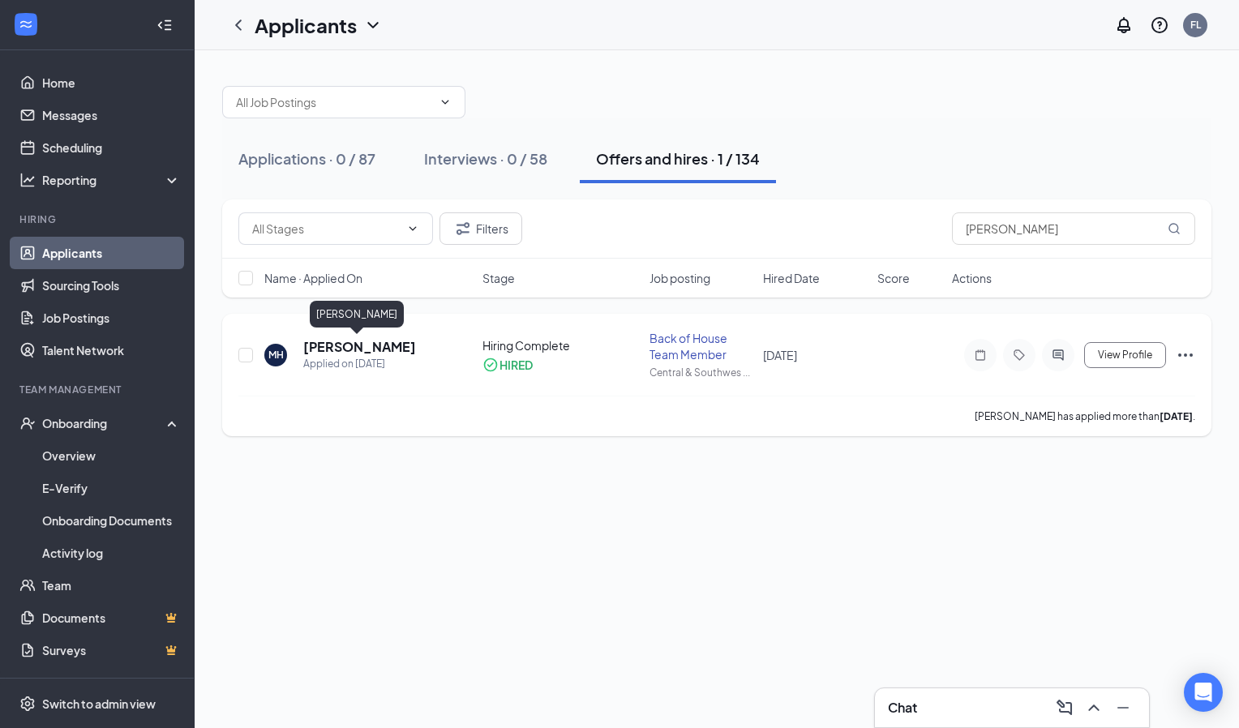
click at [347, 346] on h5 "[PERSON_NAME]" at bounding box center [359, 347] width 113 height 18
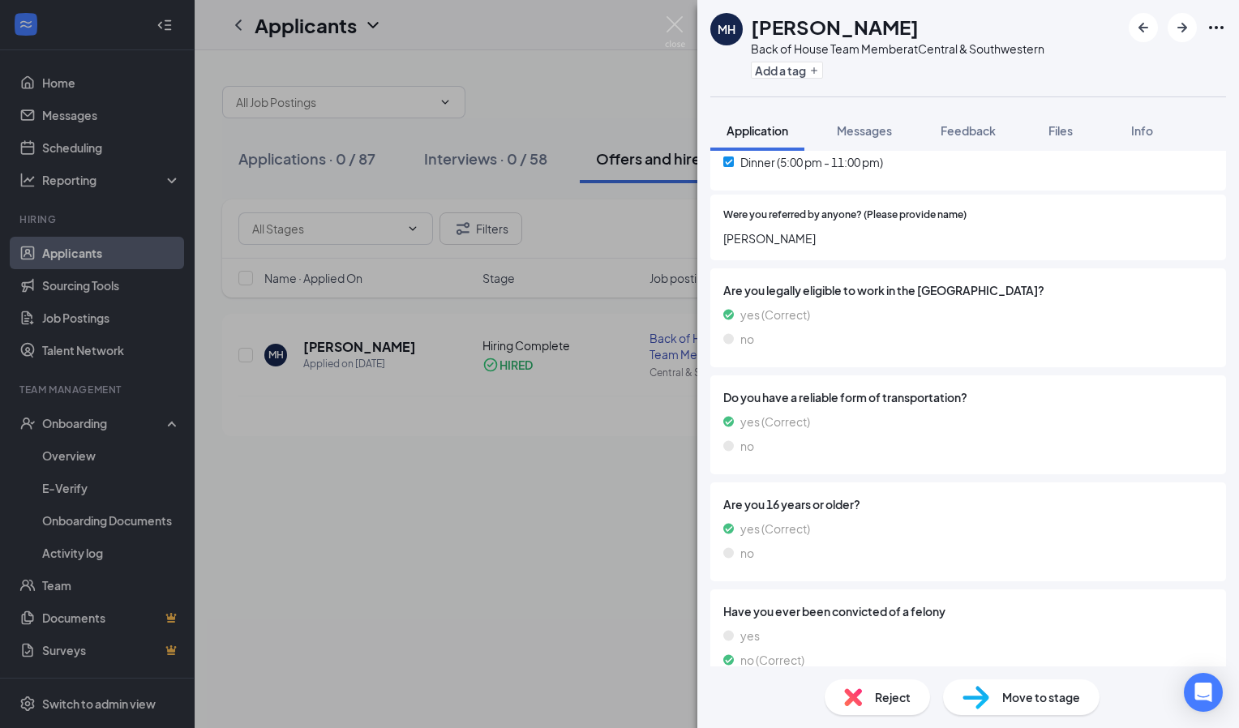
scroll to position [1067, 0]
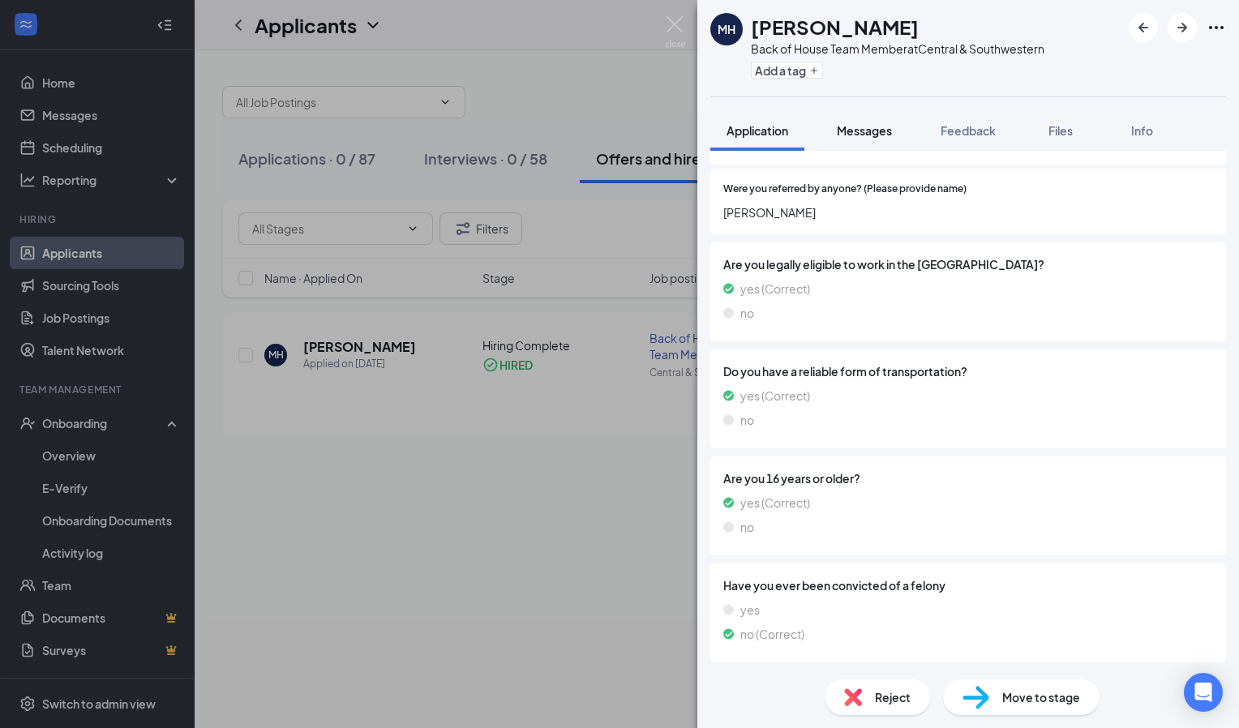
click at [867, 127] on span "Messages" at bounding box center [864, 130] width 55 height 15
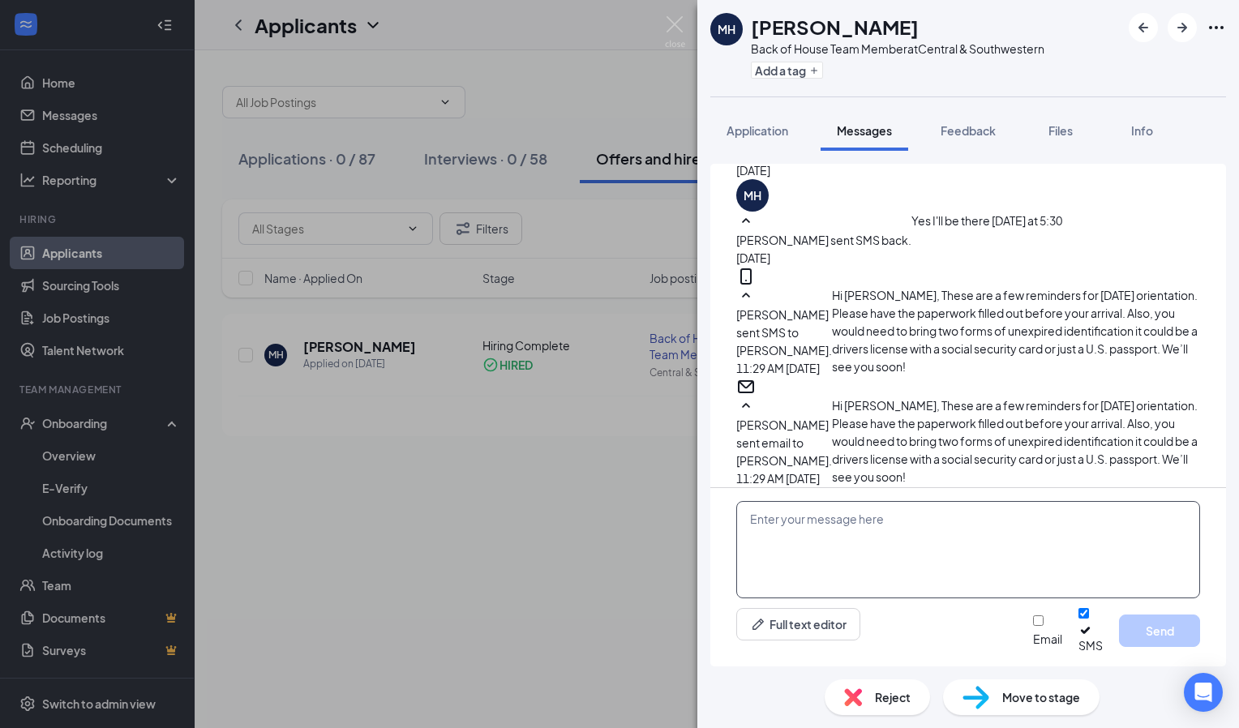
scroll to position [861, 0]
click at [820, 543] on textarea at bounding box center [968, 549] width 464 height 97
paste textarea "Hello [PERSON_NAME], I see that your paperwork is still not completed. Please e…"
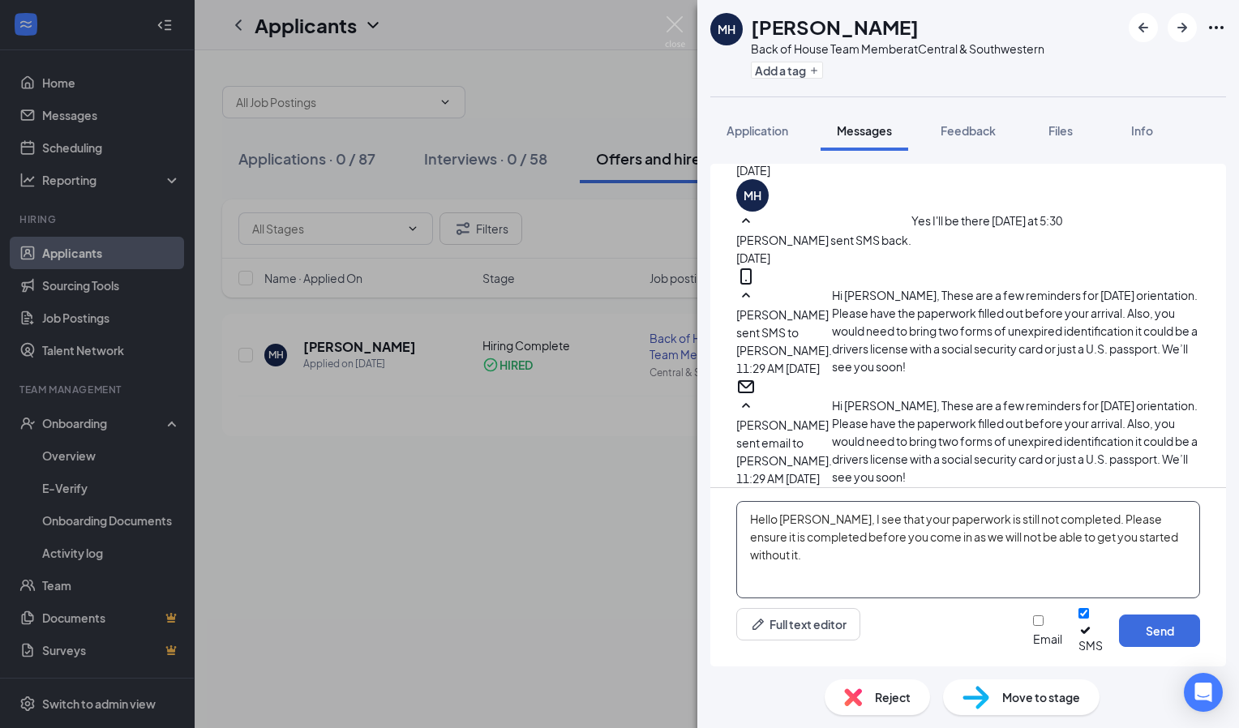
type textarea "Hello [PERSON_NAME], I see that your paperwork is still not completed. Please e…"
click at [1033, 626] on input "Email" at bounding box center [1038, 621] width 11 height 11
checkbox input "true"
click at [857, 539] on textarea "Hello [PERSON_NAME], I see that your paperwork is still not completed. Please e…" at bounding box center [968, 549] width 464 height 97
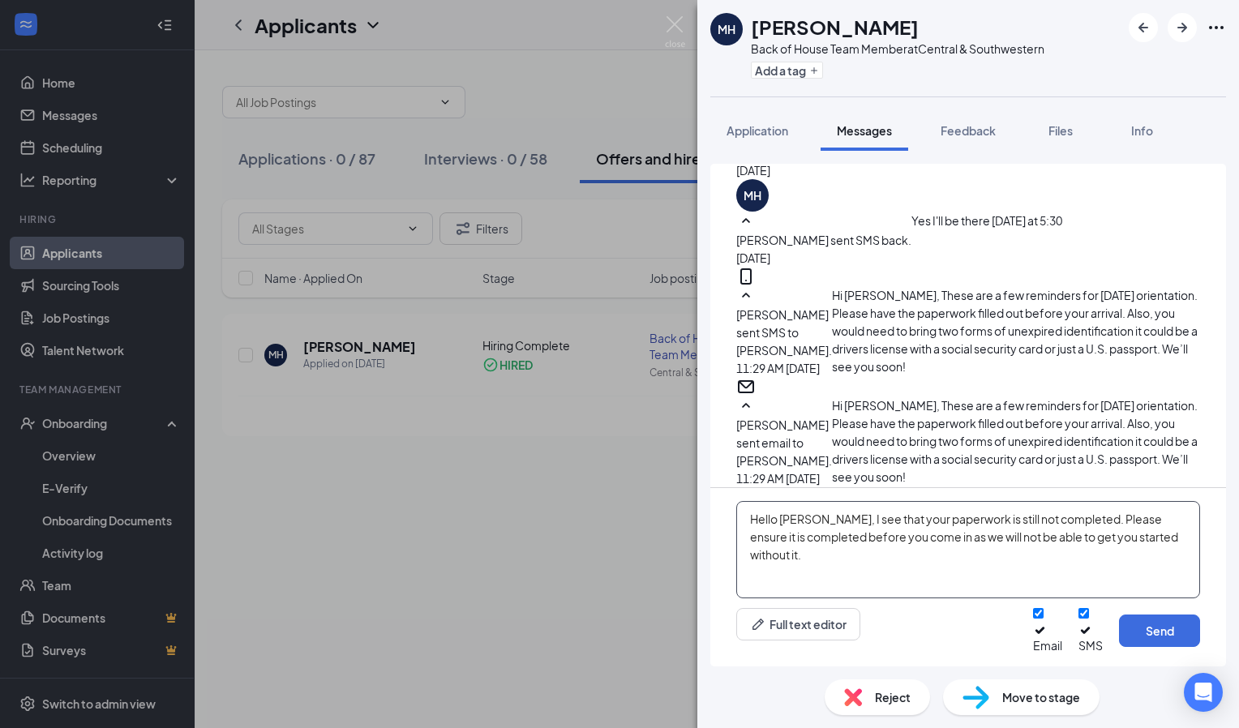
click at [857, 539] on textarea "Hello [PERSON_NAME], I see that your paperwork is still not completed. Please e…" at bounding box center [968, 549] width 464 height 97
drag, startPoint x: 857, startPoint y: 539, endPoint x: 926, endPoint y: 564, distance: 73.1
click at [926, 564] on textarea "Hello [PERSON_NAME], I see that your paperwork is still not completed. Please e…" at bounding box center [968, 549] width 464 height 97
click at [1178, 549] on textarea "Hello [PERSON_NAME], I see that your paperwork is still not completed. Please e…" at bounding box center [968, 549] width 464 height 97
click at [1197, 553] on textarea "Hello [PERSON_NAME], I see that your paperwork is still not completed. Please e…" at bounding box center [968, 549] width 464 height 97
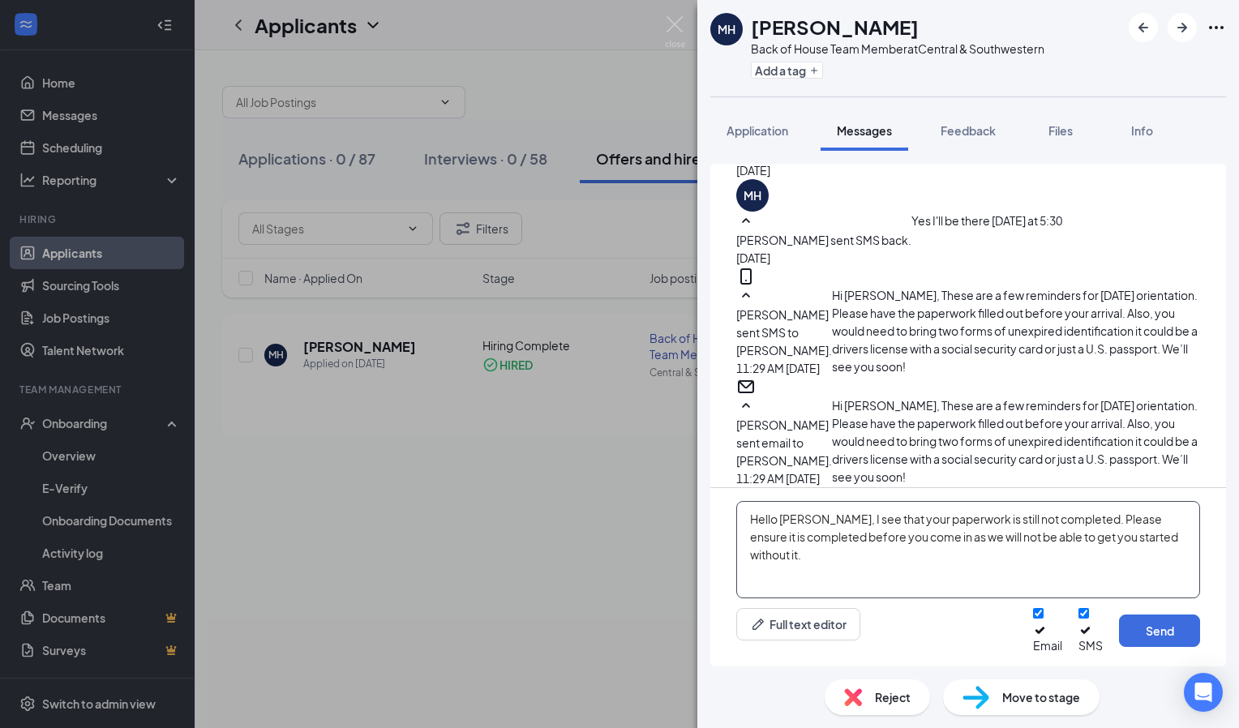
click at [1187, 559] on textarea "Hello [PERSON_NAME], I see that your paperwork is still not completed. Please e…" at bounding box center [968, 549] width 464 height 97
click at [1165, 631] on button "Send" at bounding box center [1159, 631] width 81 height 32
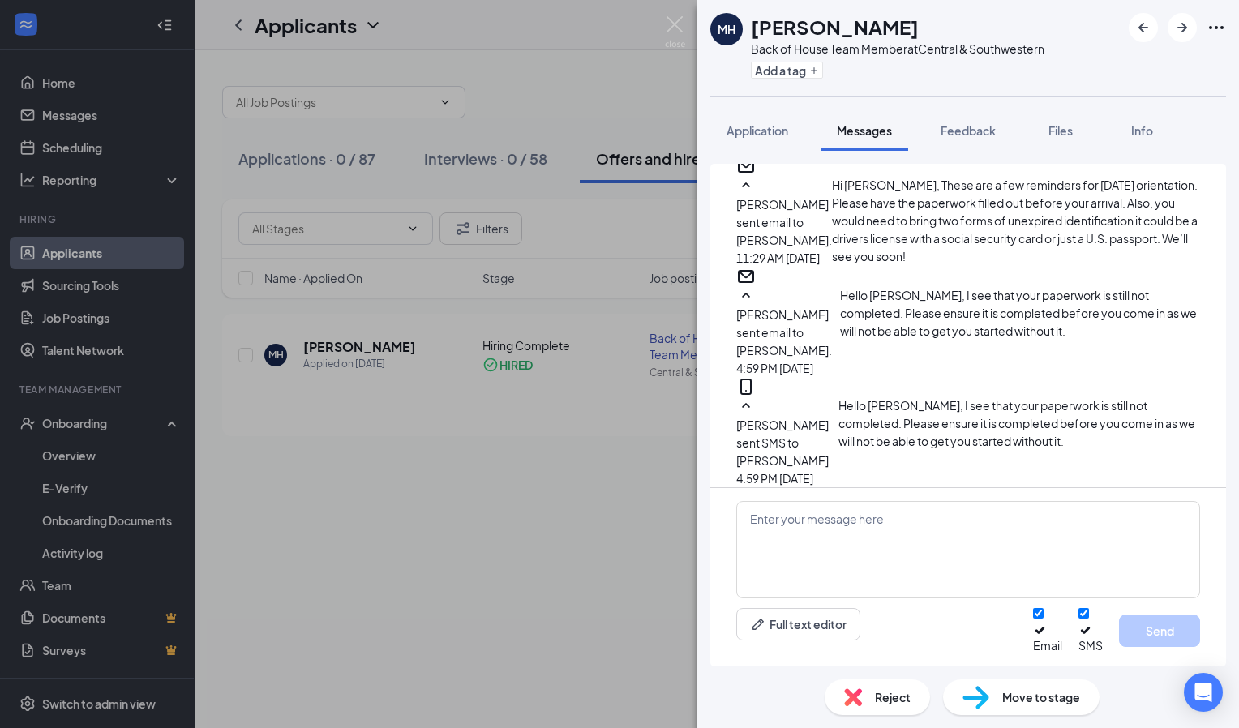
scroll to position [1140, 0]
